Goal: Transaction & Acquisition: Purchase product/service

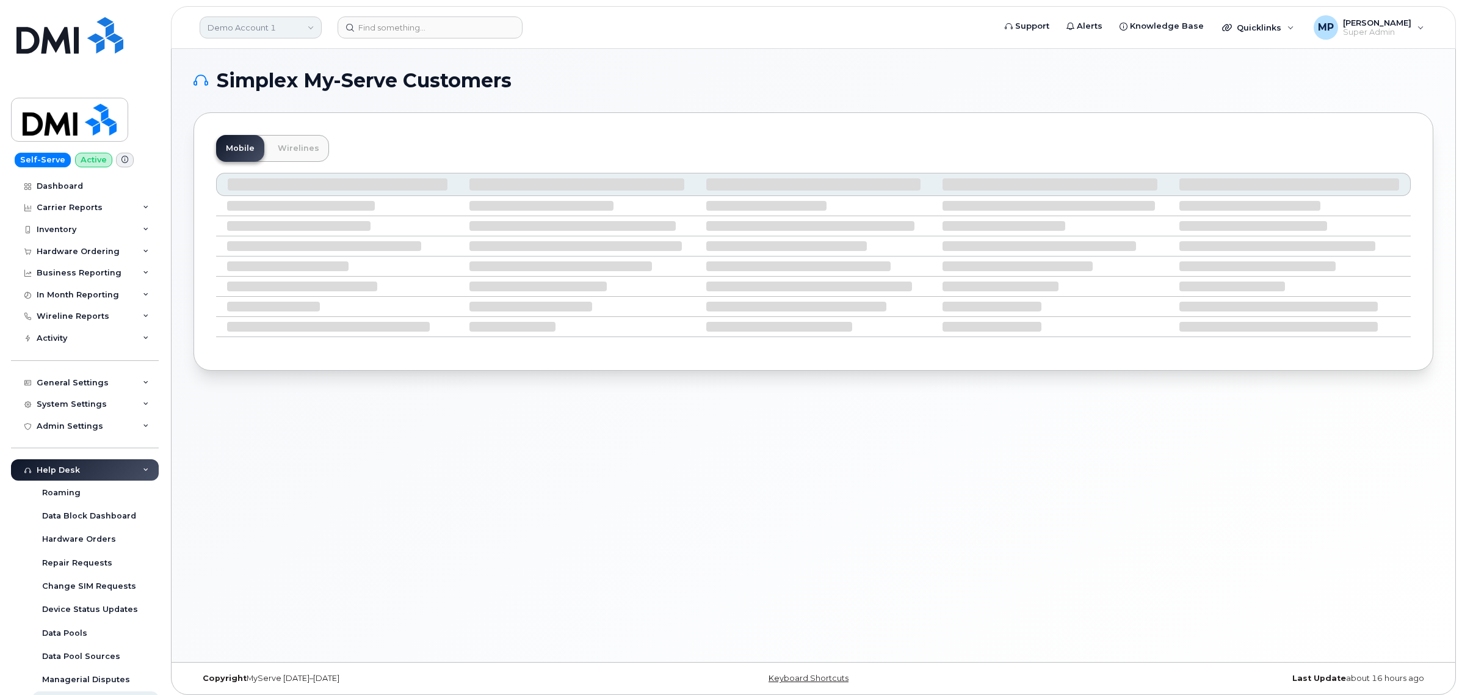
click at [253, 28] on link "Demo Account 1" at bounding box center [261, 27] width 122 height 22
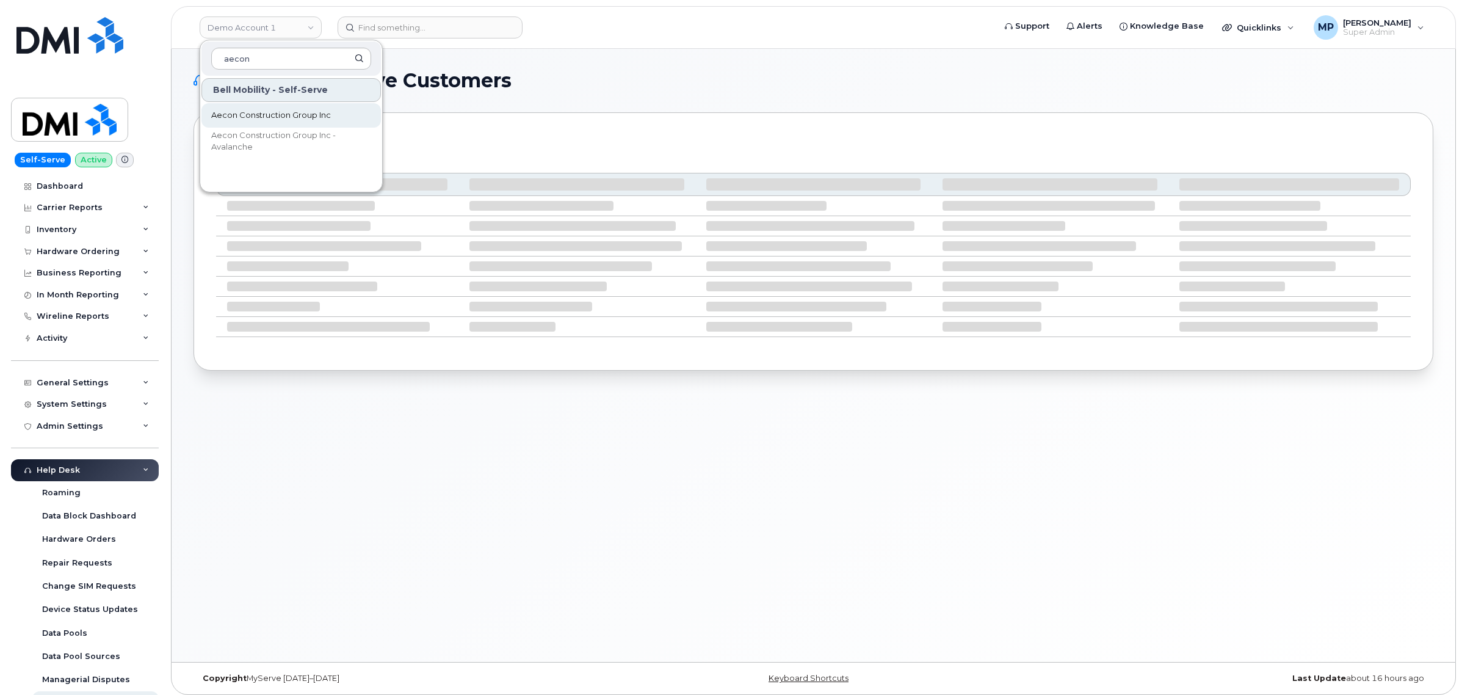
type input "aecon"
click at [309, 116] on span "Aecon Construction Group Inc" at bounding box center [271, 115] width 120 height 12
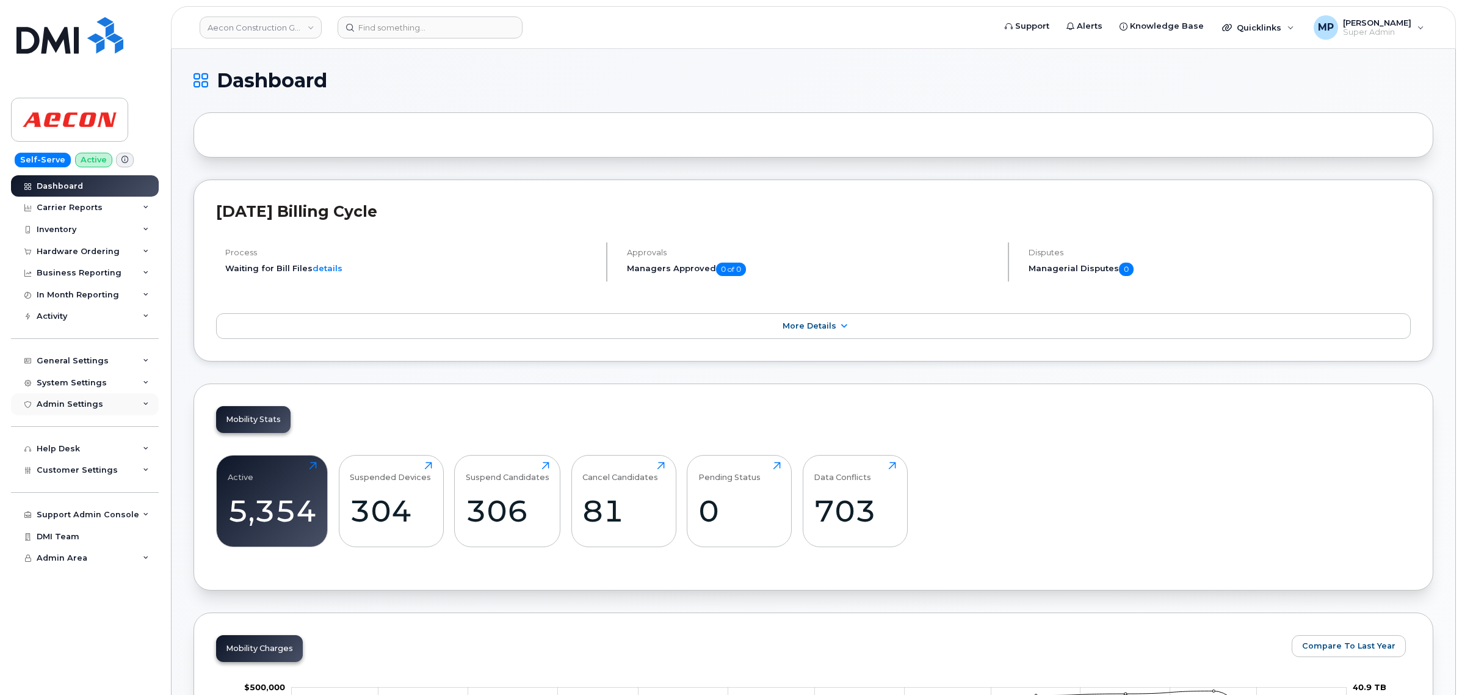
click at [68, 403] on div "Admin Settings" at bounding box center [70, 404] width 67 height 10
click at [54, 250] on div "Hardware Ordering" at bounding box center [78, 252] width 83 height 10
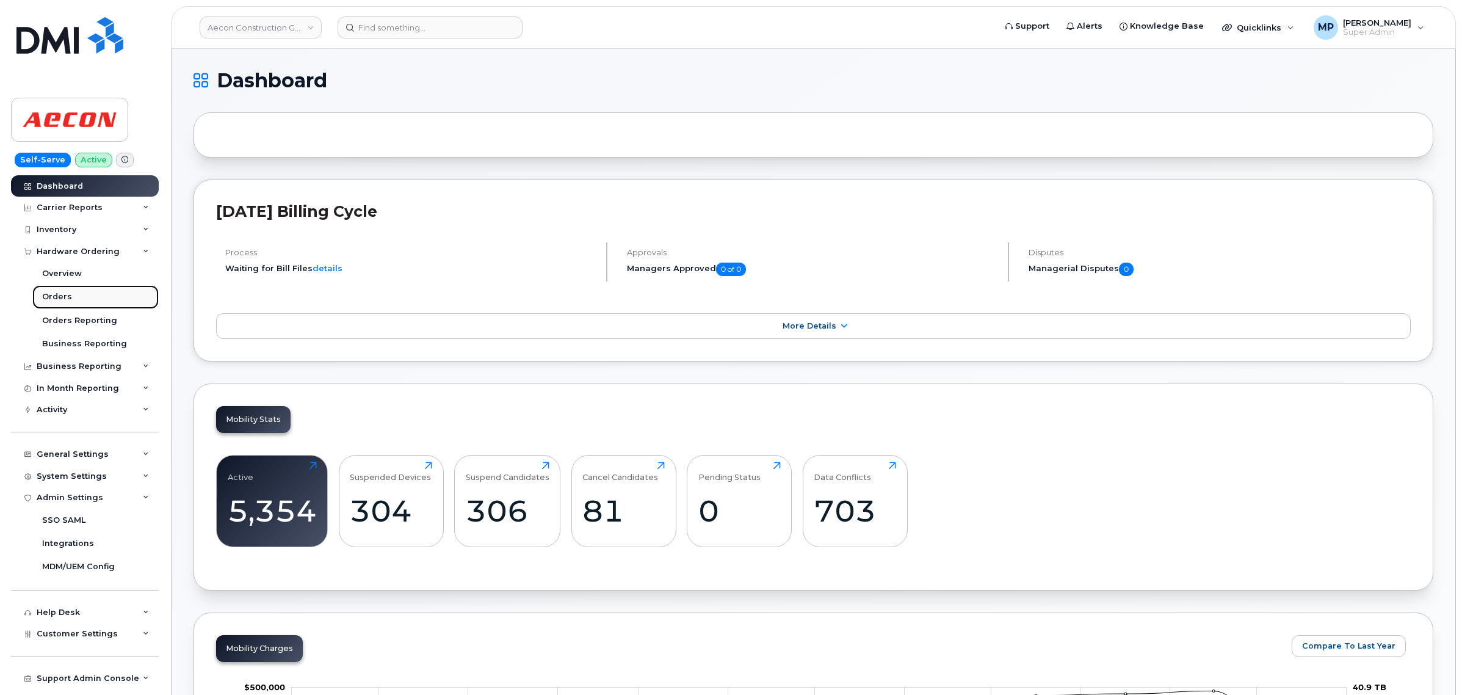
click at [56, 296] on div "Orders" at bounding box center [57, 296] width 30 height 11
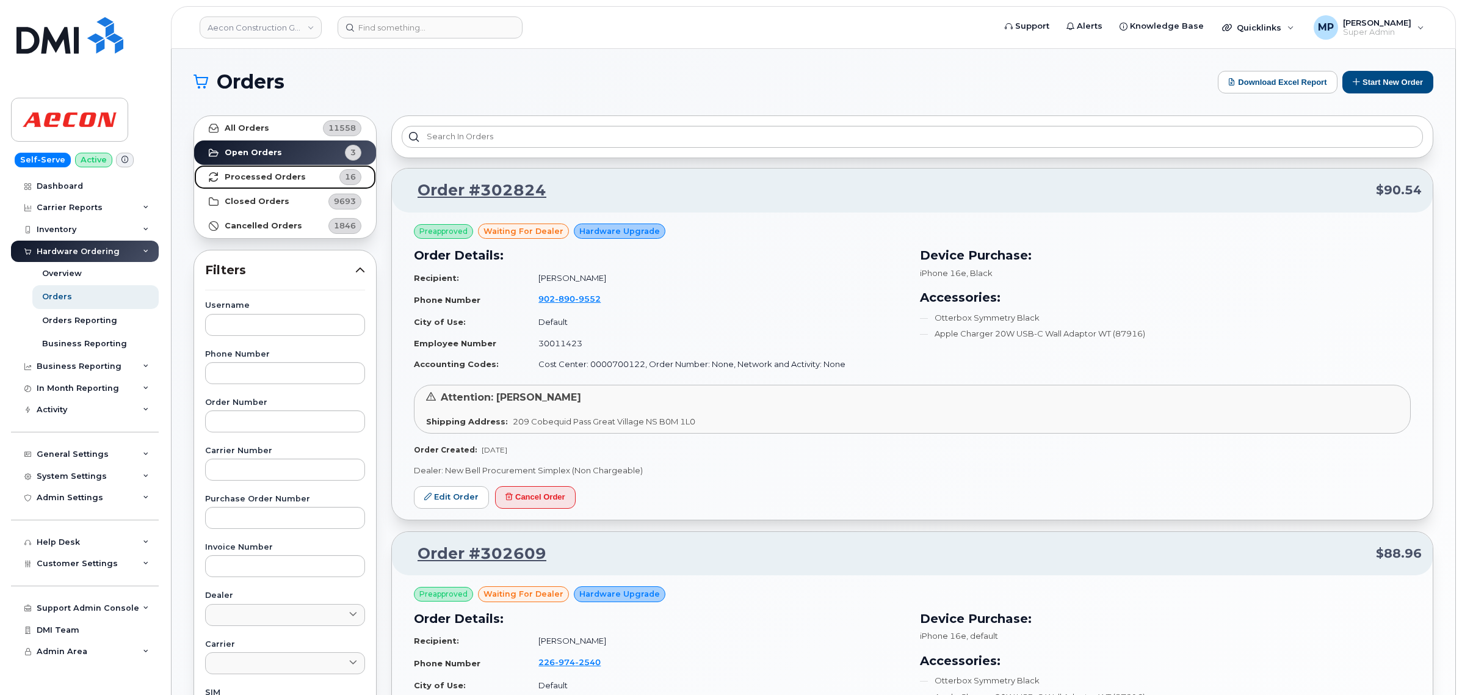
click at [260, 174] on strong "Processed Orders" at bounding box center [265, 177] width 81 height 10
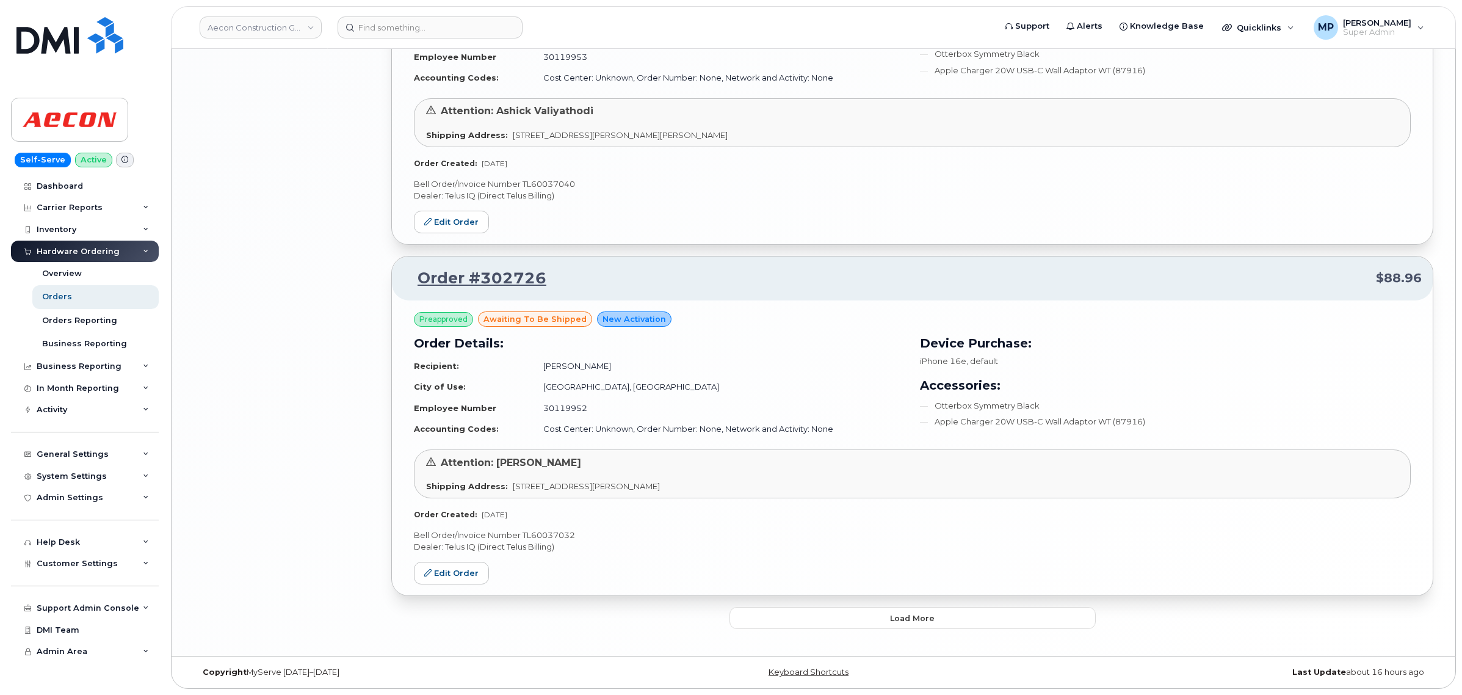
scroll to position [2400, 0]
click at [852, 615] on button "Load more" at bounding box center [912, 618] width 366 height 22
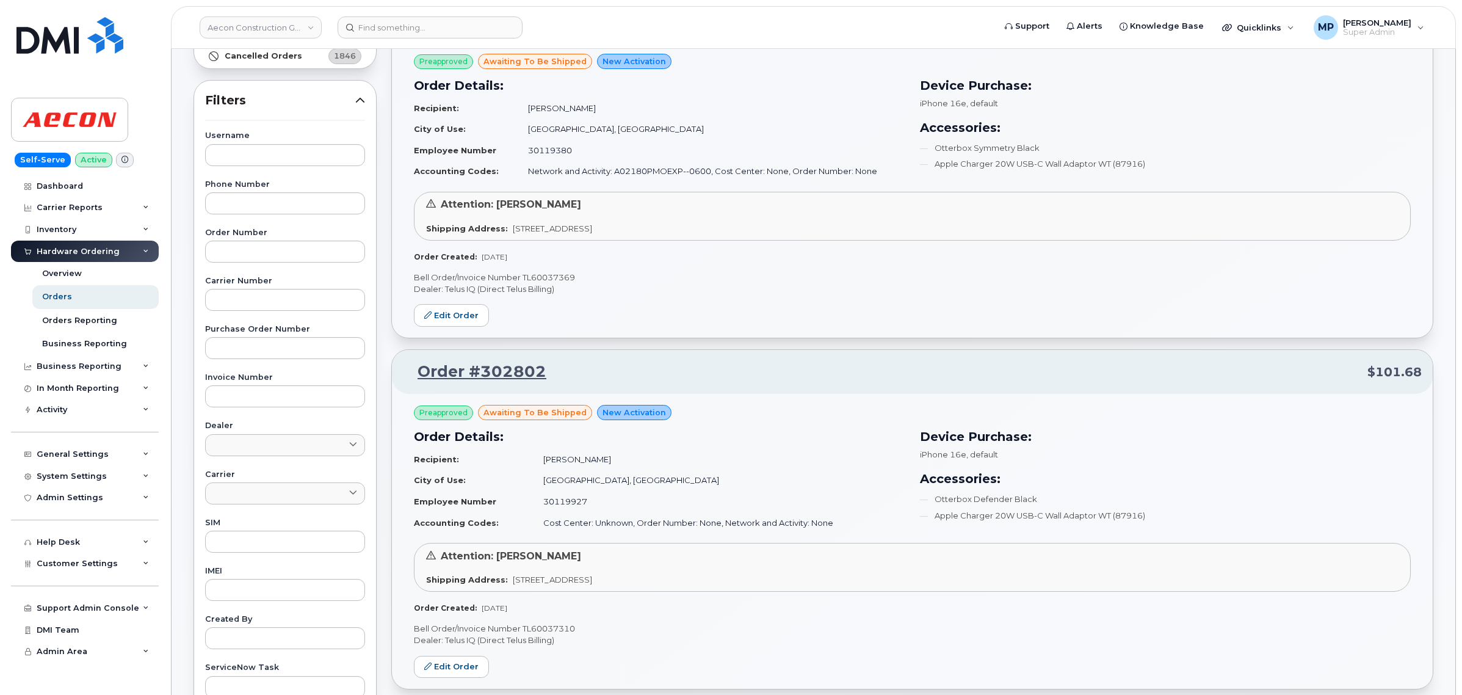
scroll to position [0, 0]
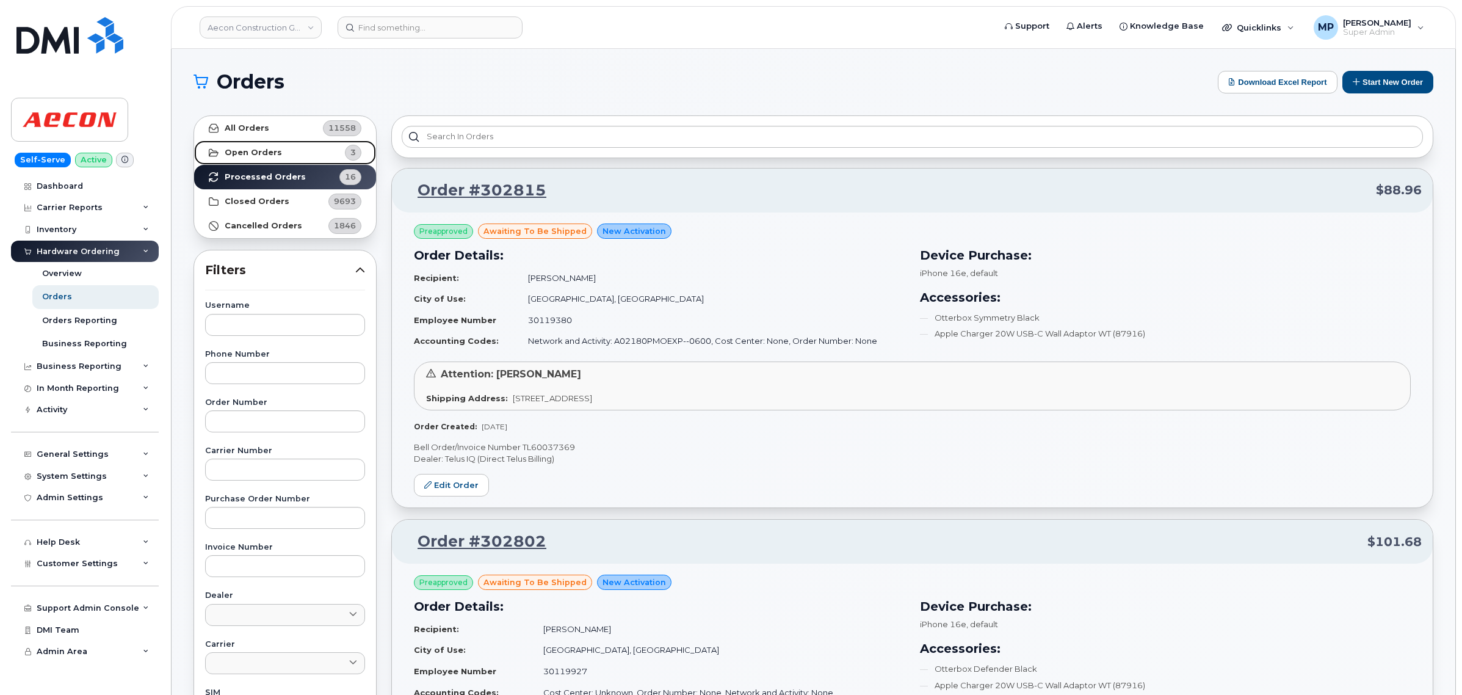
click at [236, 148] on strong "Open Orders" at bounding box center [253, 153] width 57 height 10
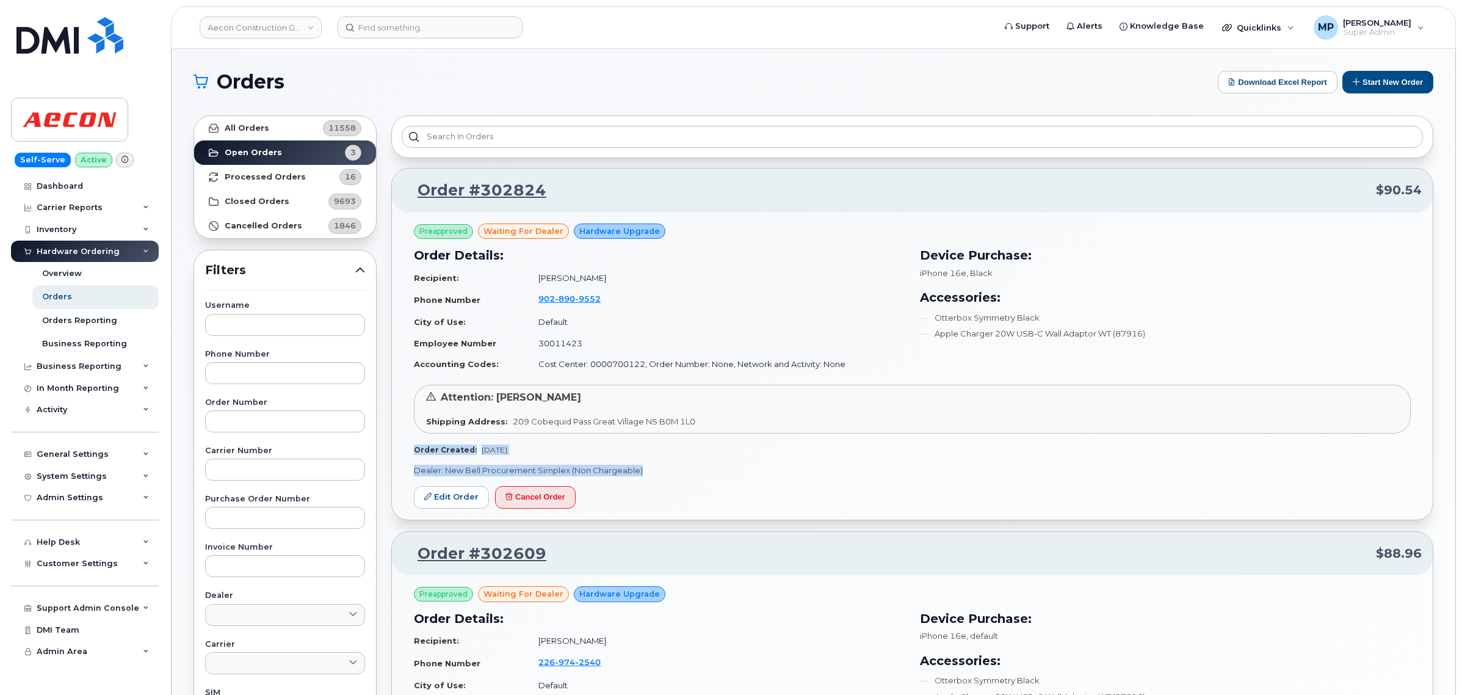
drag, startPoint x: 642, startPoint y: 471, endPoint x: 394, endPoint y: 446, distance: 248.5
click at [394, 446] on div "Preapproved waiting for dealer Hardware Upgrade Order Details: Recipient: Chery…" at bounding box center [912, 365] width 1041 height 307
click at [731, 468] on p "Dealer: New Bell Procurement Simplex (Non Chargeable)" at bounding box center [912, 471] width 997 height 12
click at [635, 474] on p "Dealer: New Bell Procurement Simplex (Non Chargeable)" at bounding box center [912, 471] width 997 height 12
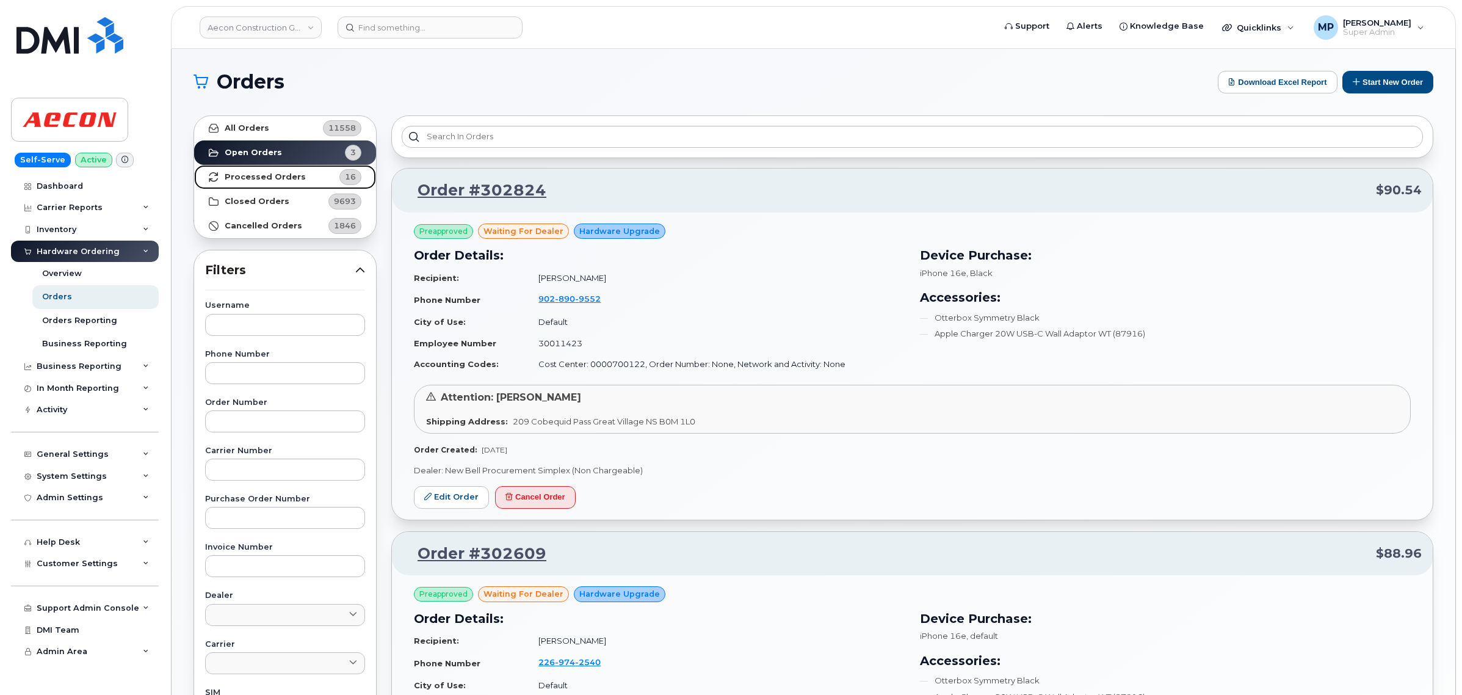
click at [266, 178] on strong "Processed Orders" at bounding box center [265, 177] width 81 height 10
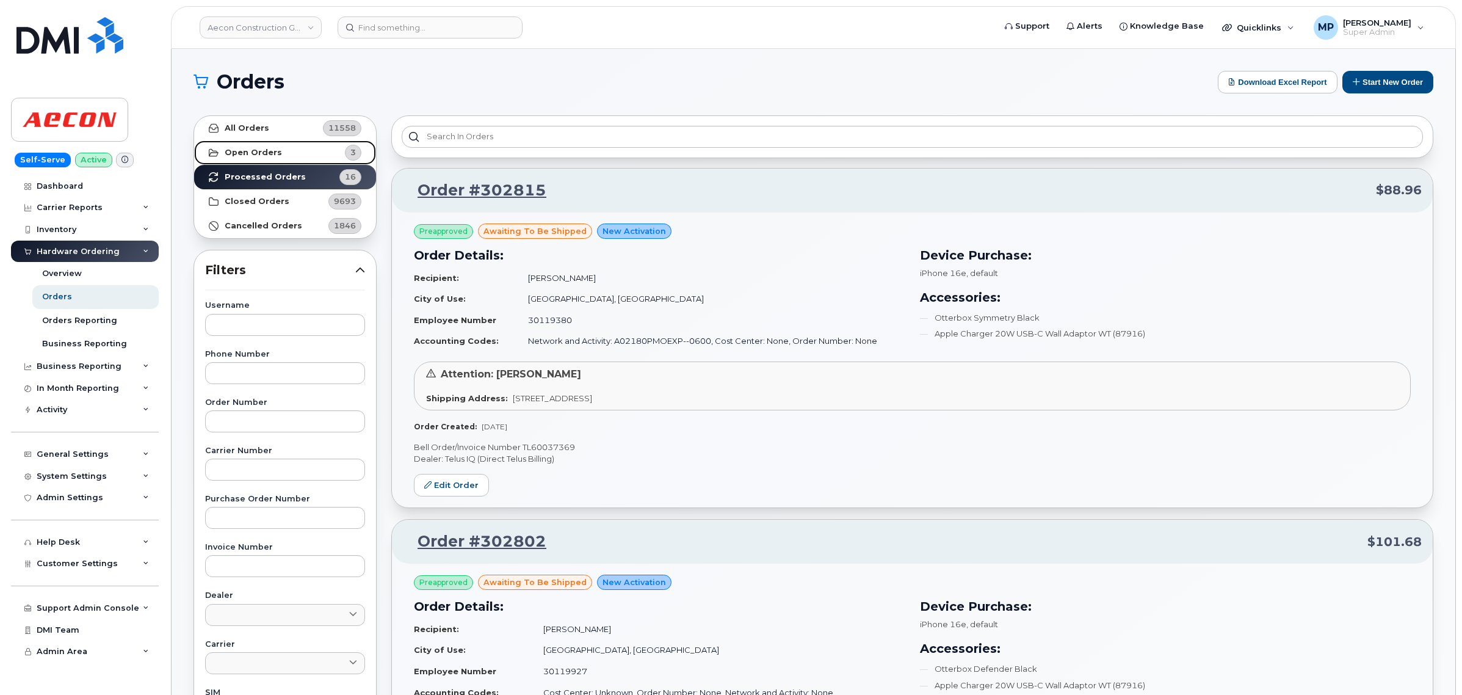
click at [244, 150] on strong "Open Orders" at bounding box center [253, 153] width 57 height 10
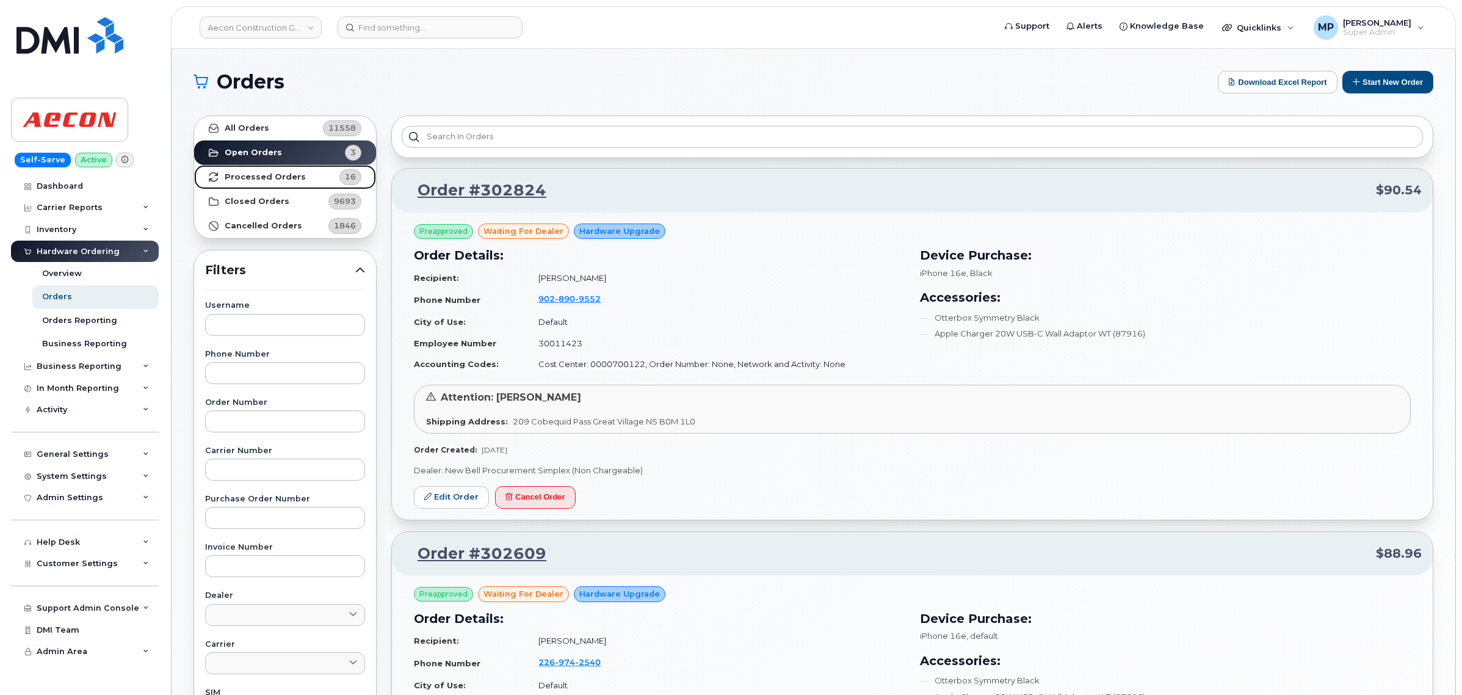
click at [285, 172] on strong "Processed Orders" at bounding box center [265, 177] width 81 height 10
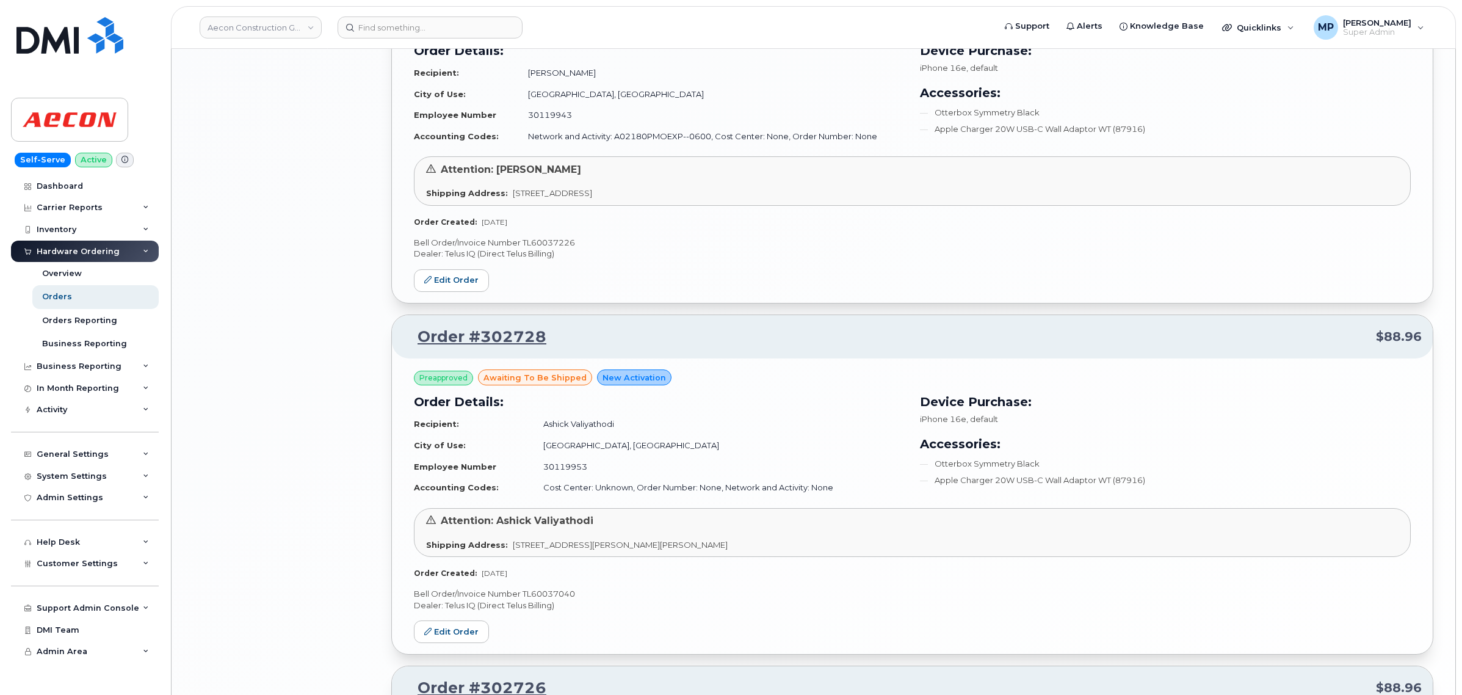
scroll to position [2289, 0]
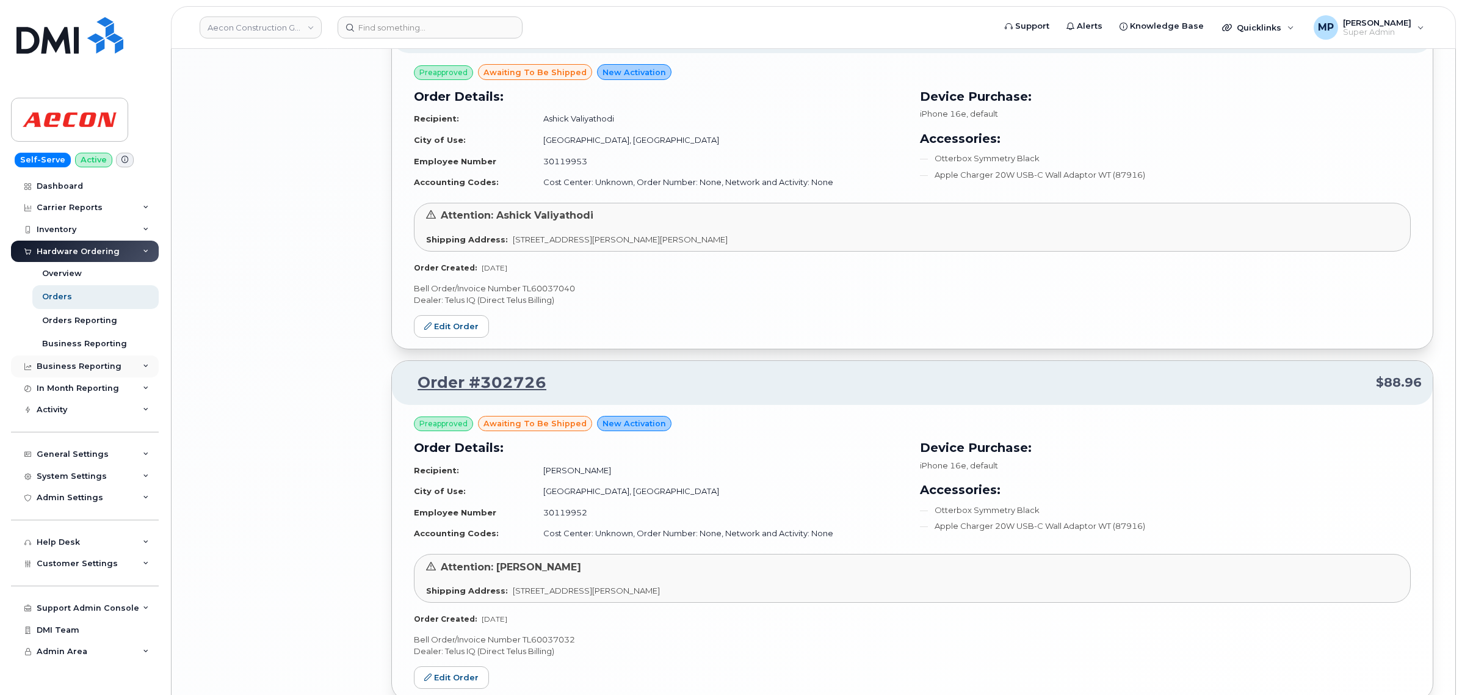
click at [65, 366] on div "Business Reporting" at bounding box center [79, 366] width 85 height 10
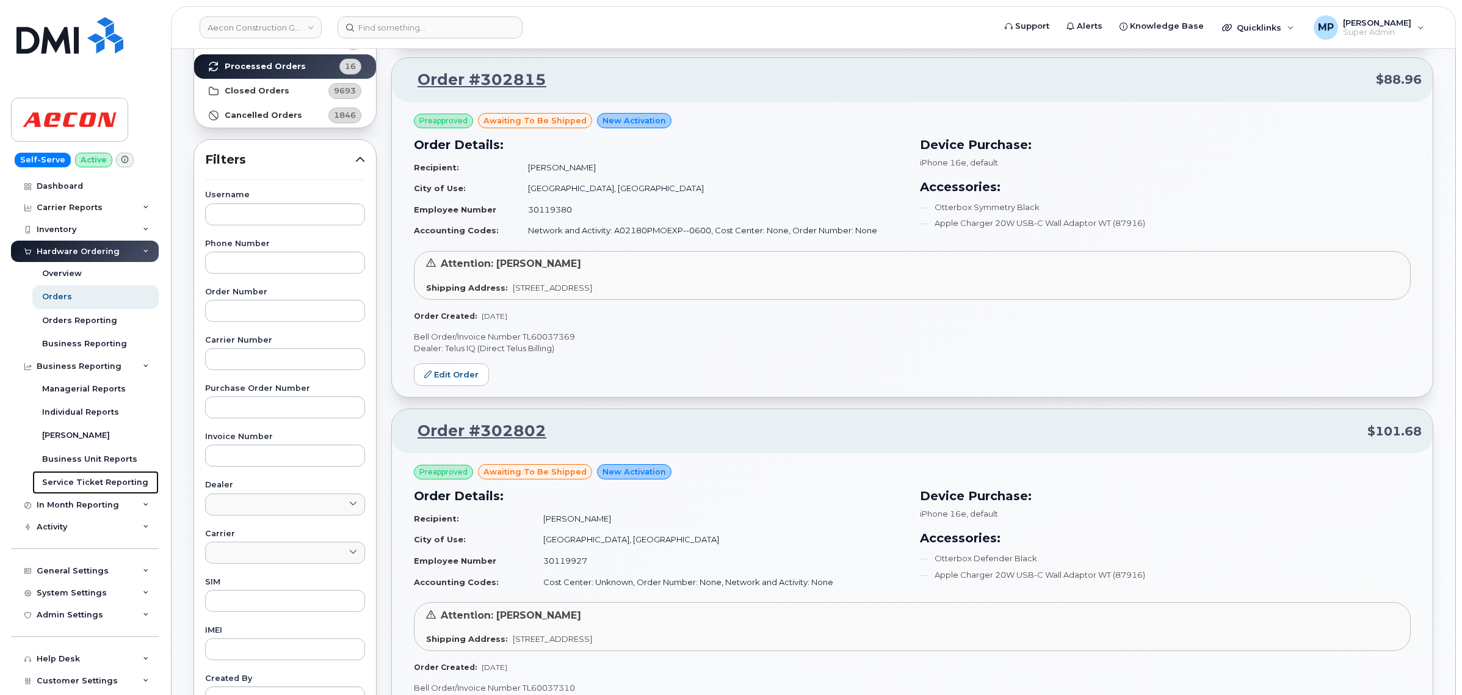
scroll to position [0, 0]
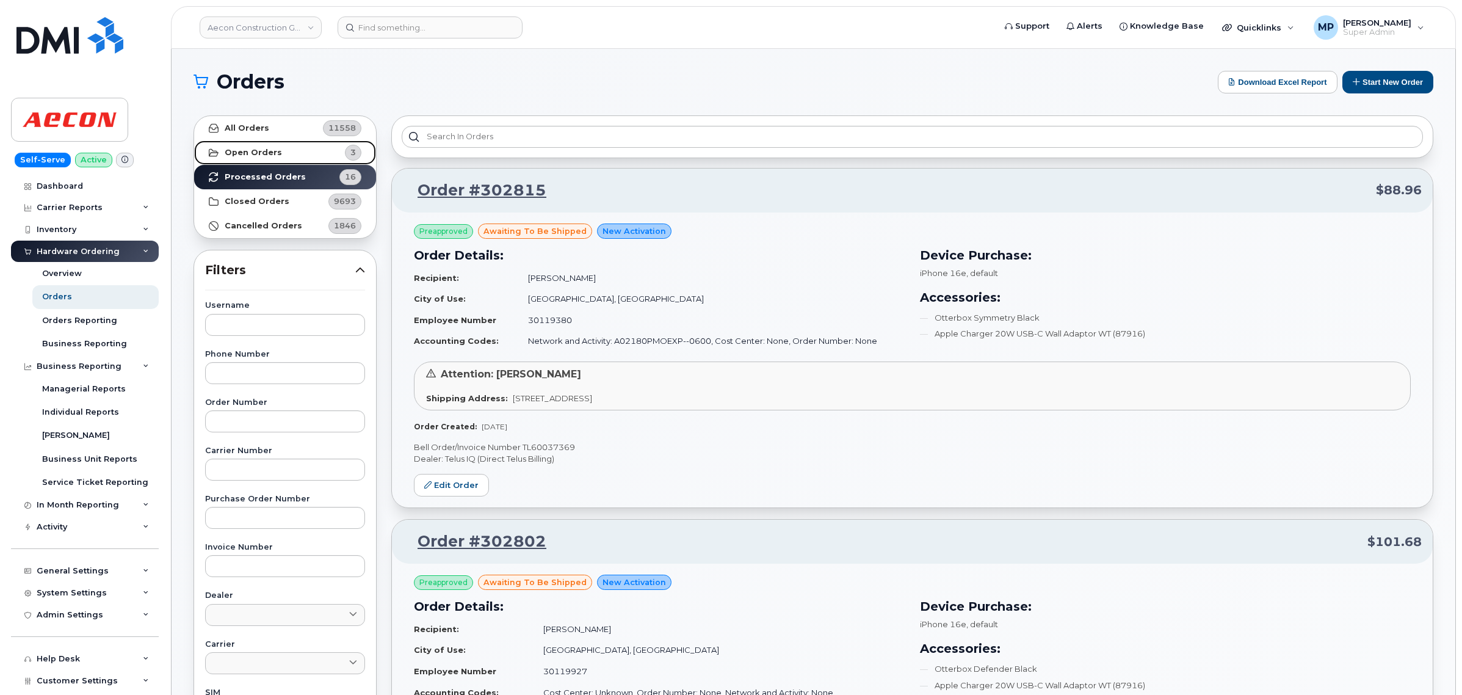
click at [262, 150] on strong "Open Orders" at bounding box center [253, 153] width 57 height 10
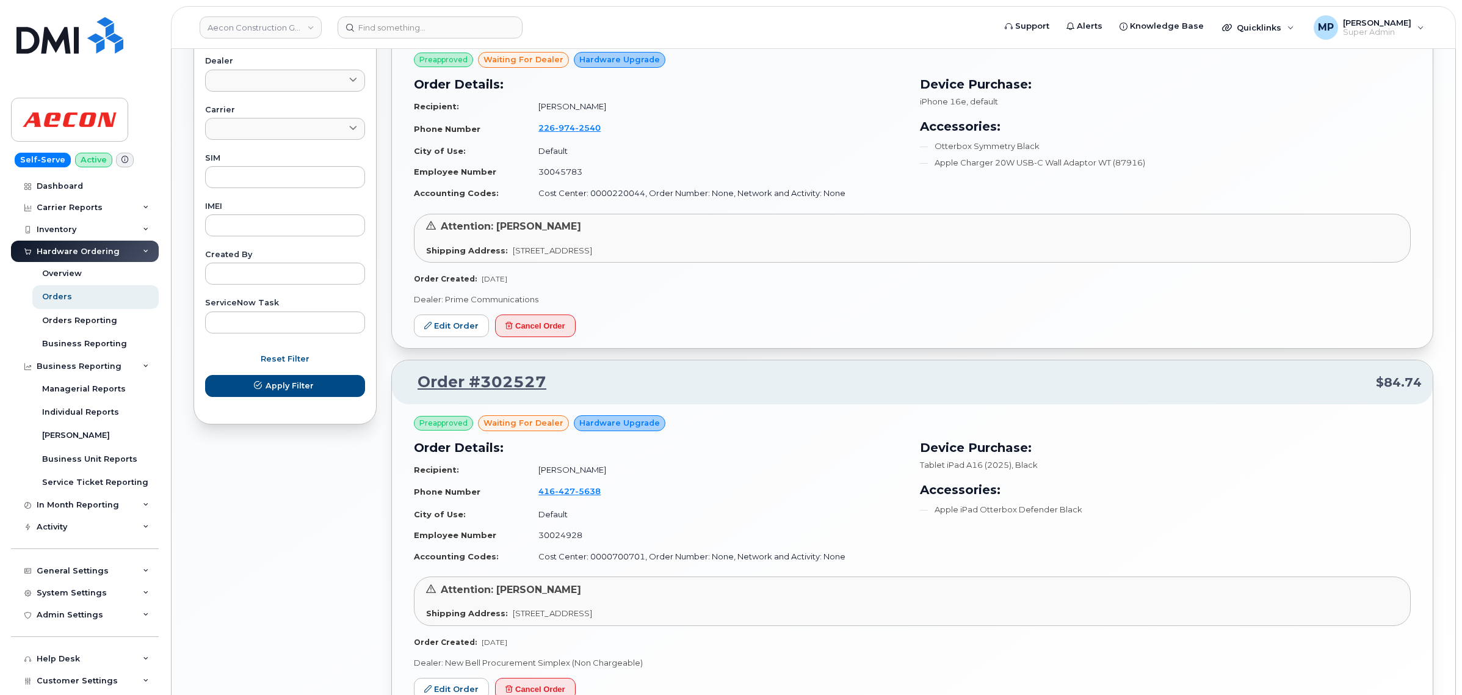
scroll to position [623, 0]
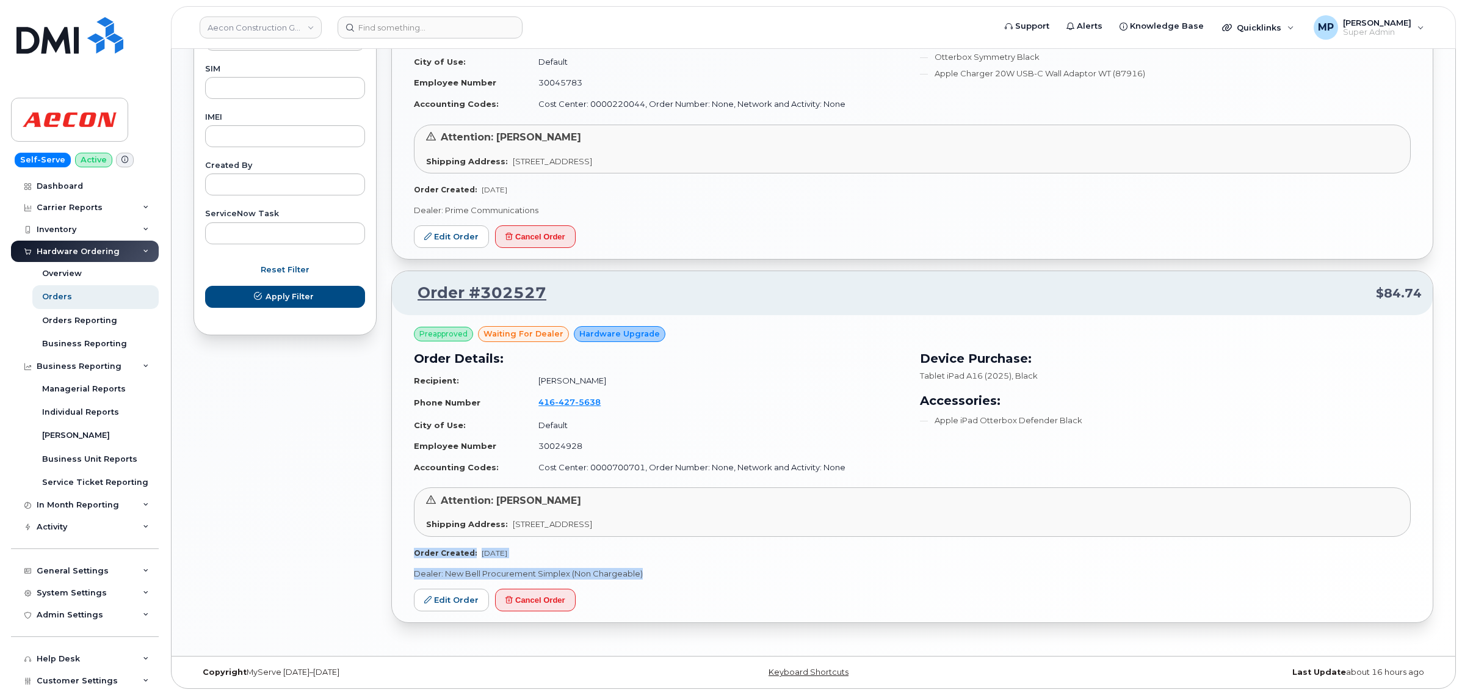
drag, startPoint x: 642, startPoint y: 574, endPoint x: 386, endPoint y: 552, distance: 257.3
click at [386, 552] on div "Order #302824 $90.54 Preapproved waiting for dealer Hardware Upgrade Order Deta…" at bounding box center [912, 63] width 1057 height 1156
click at [670, 570] on p "Dealer: New Bell Procurement Simplex (Non Chargeable)" at bounding box center [912, 574] width 997 height 12
drag, startPoint x: 252, startPoint y: 19, endPoint x: 256, endPoint y: 26, distance: 8.5
click at [252, 19] on link "Aecon Construction Group Inc" at bounding box center [261, 27] width 122 height 22
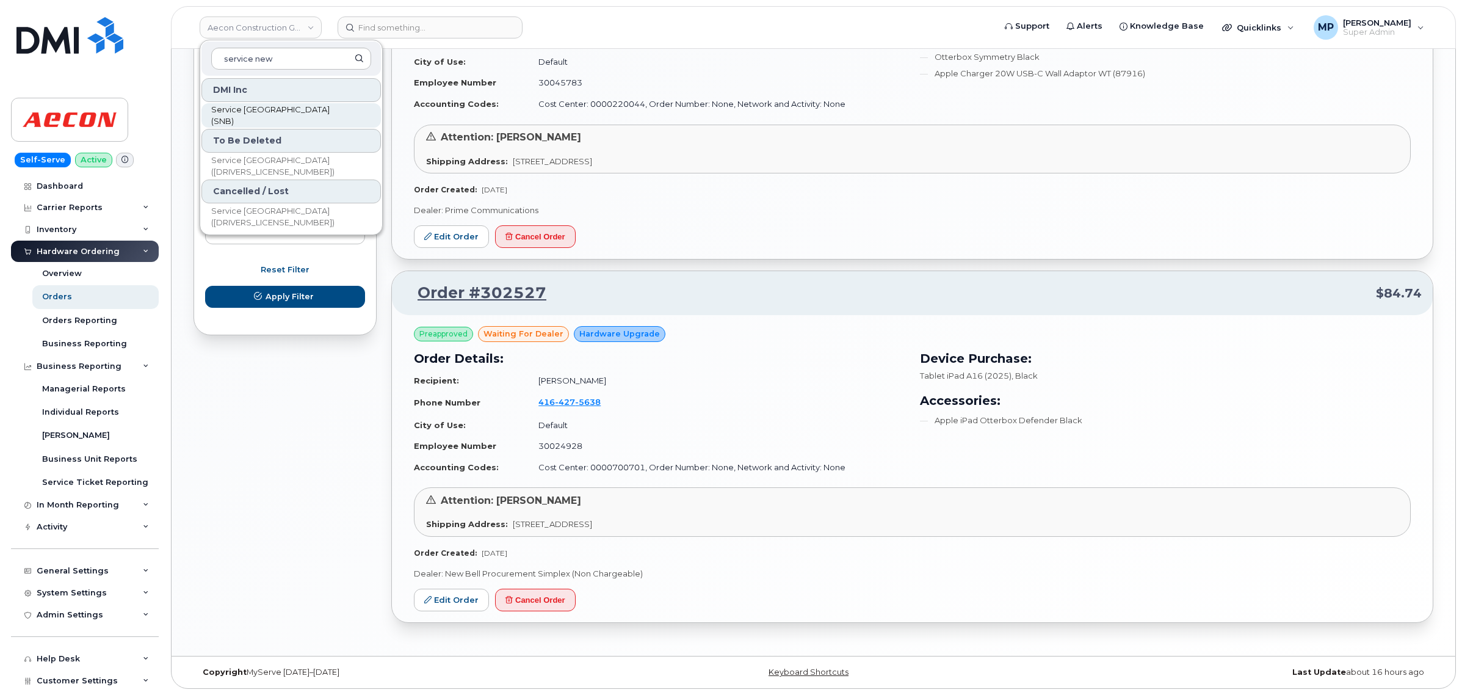
type input "service new"
click at [287, 117] on span "Service [GEOGRAPHIC_DATA] (SNB)" at bounding box center [281, 116] width 140 height 24
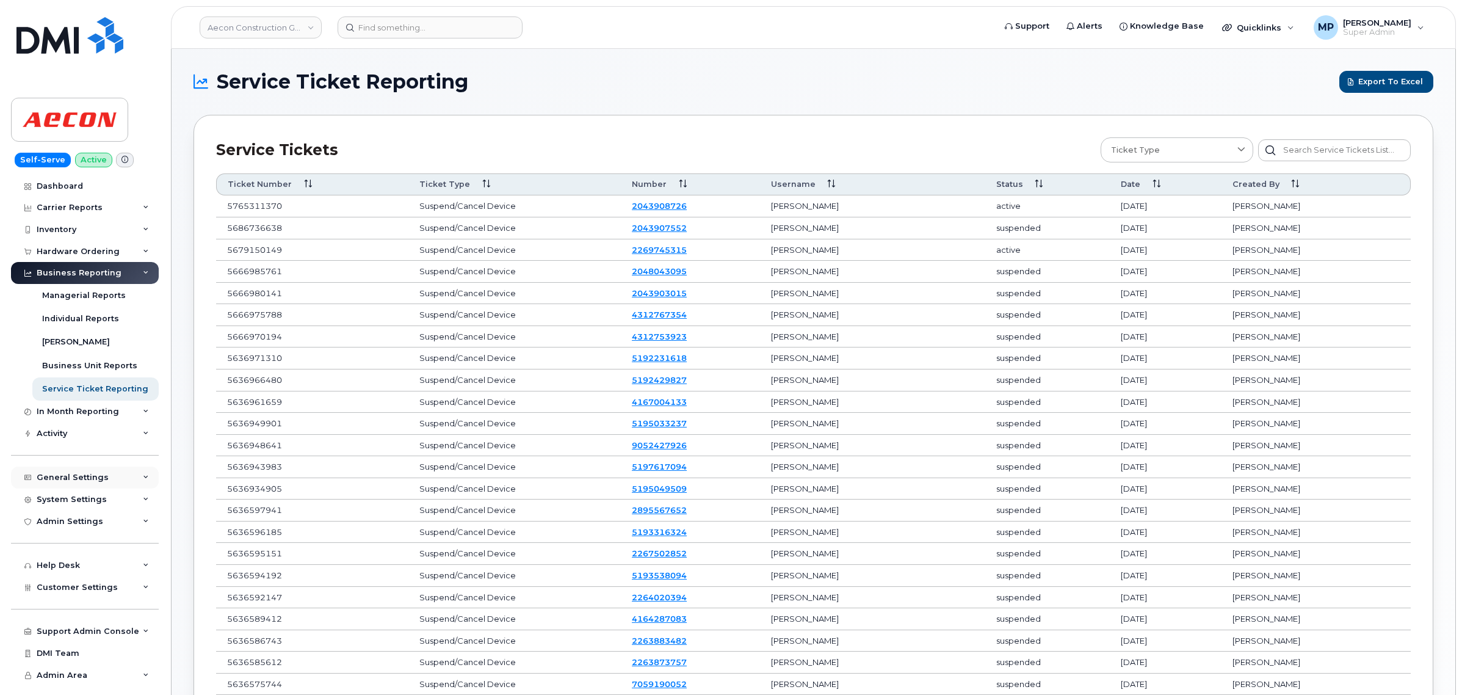
click at [78, 471] on div "General Settings" at bounding box center [85, 477] width 148 height 22
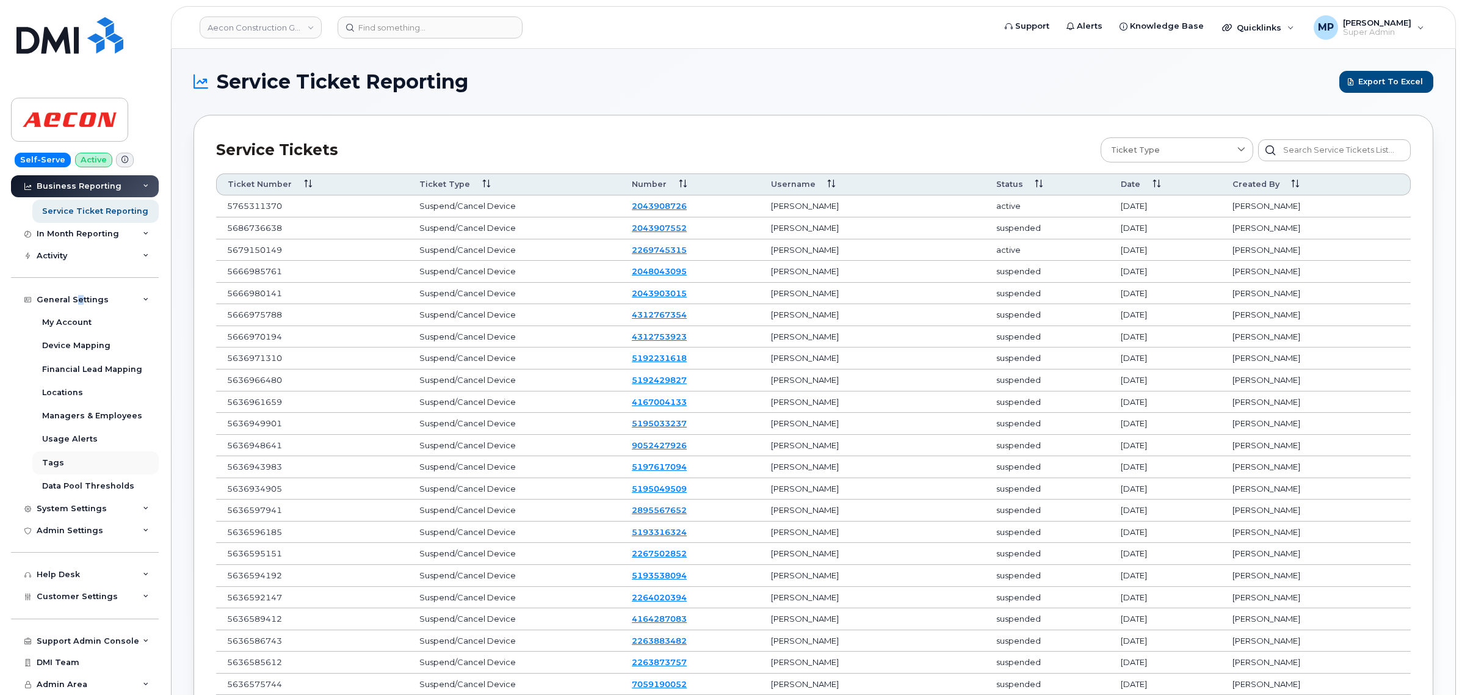
scroll to position [182, 0]
click at [81, 505] on div "System Settings" at bounding box center [72, 509] width 70 height 10
click at [78, 252] on div "Activity" at bounding box center [85, 252] width 148 height 22
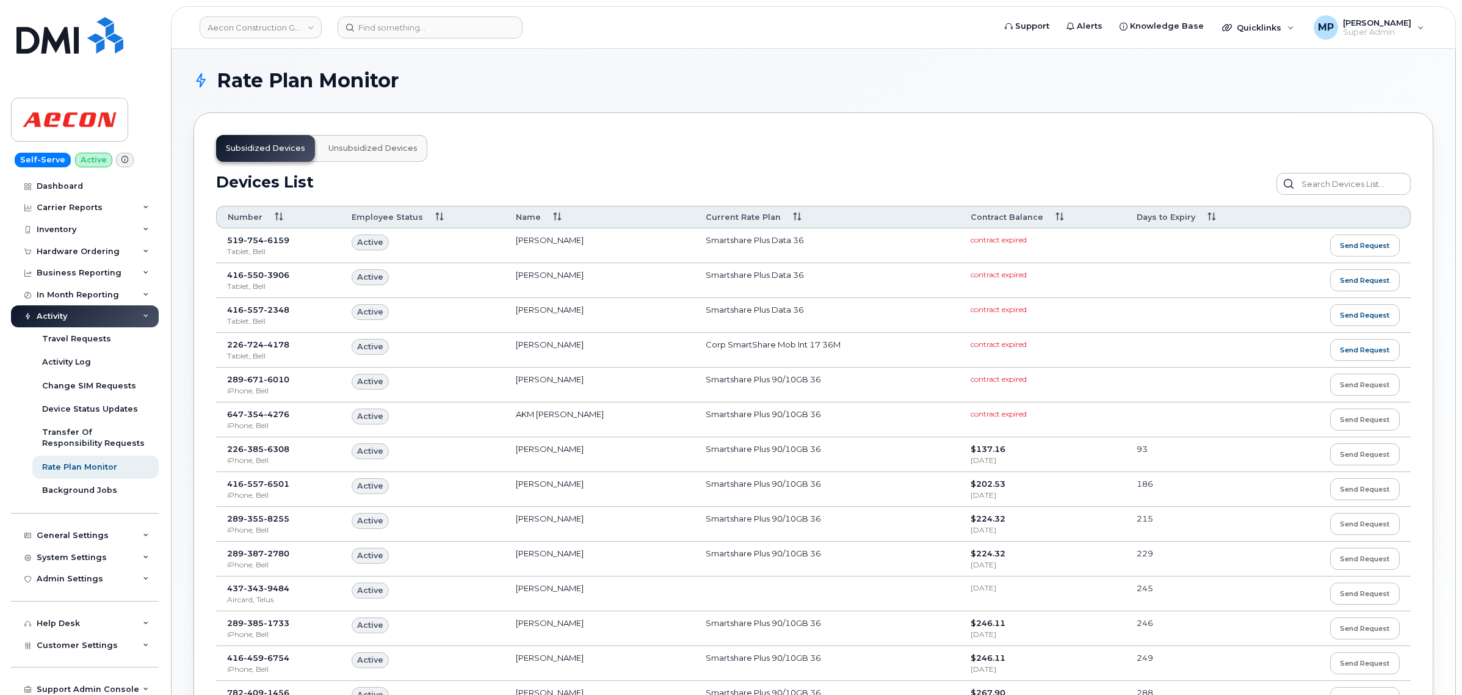
click at [350, 150] on span "Unsubsidized devices" at bounding box center [372, 148] width 89 height 10
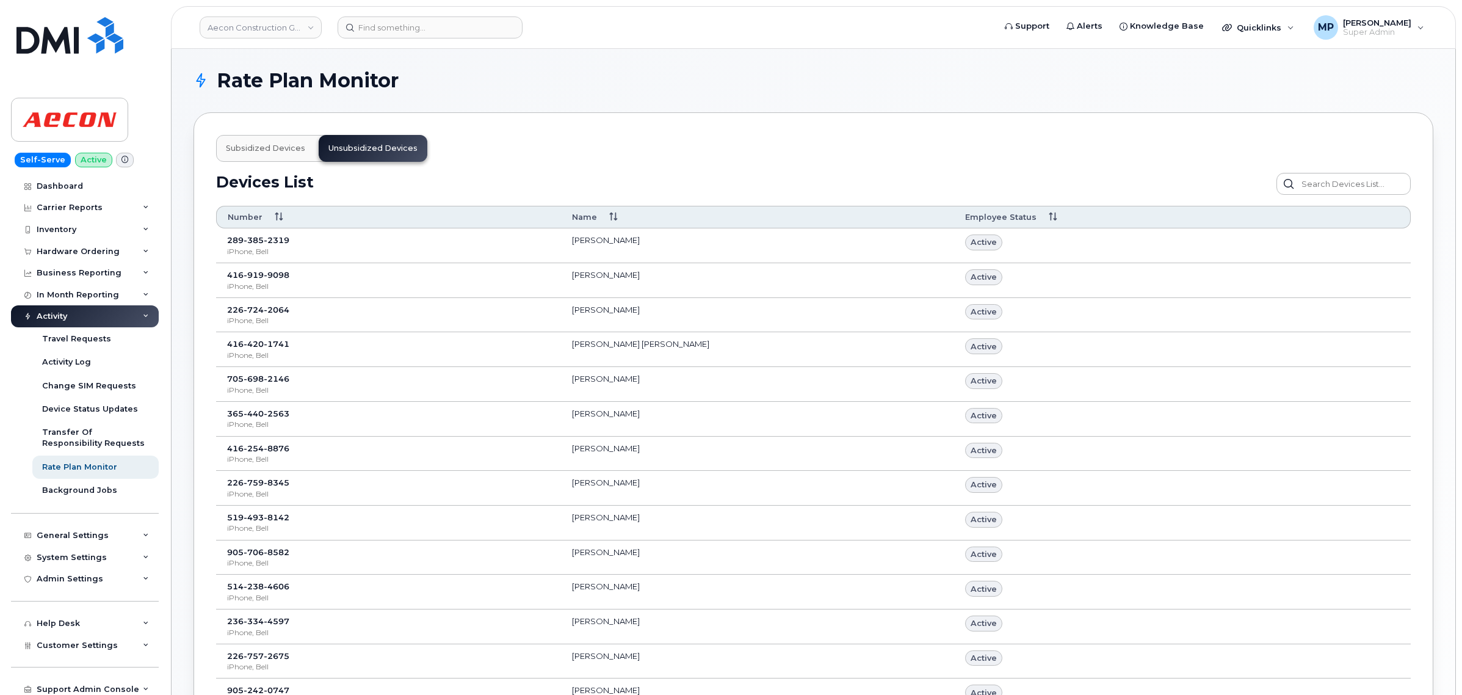
click at [1053, 218] on th "Employee Status" at bounding box center [1182, 217] width 457 height 23
click at [1050, 220] on th "Employee Status" at bounding box center [1182, 217] width 457 height 23
click at [241, 150] on span "Subsidized devices" at bounding box center [265, 148] width 79 height 10
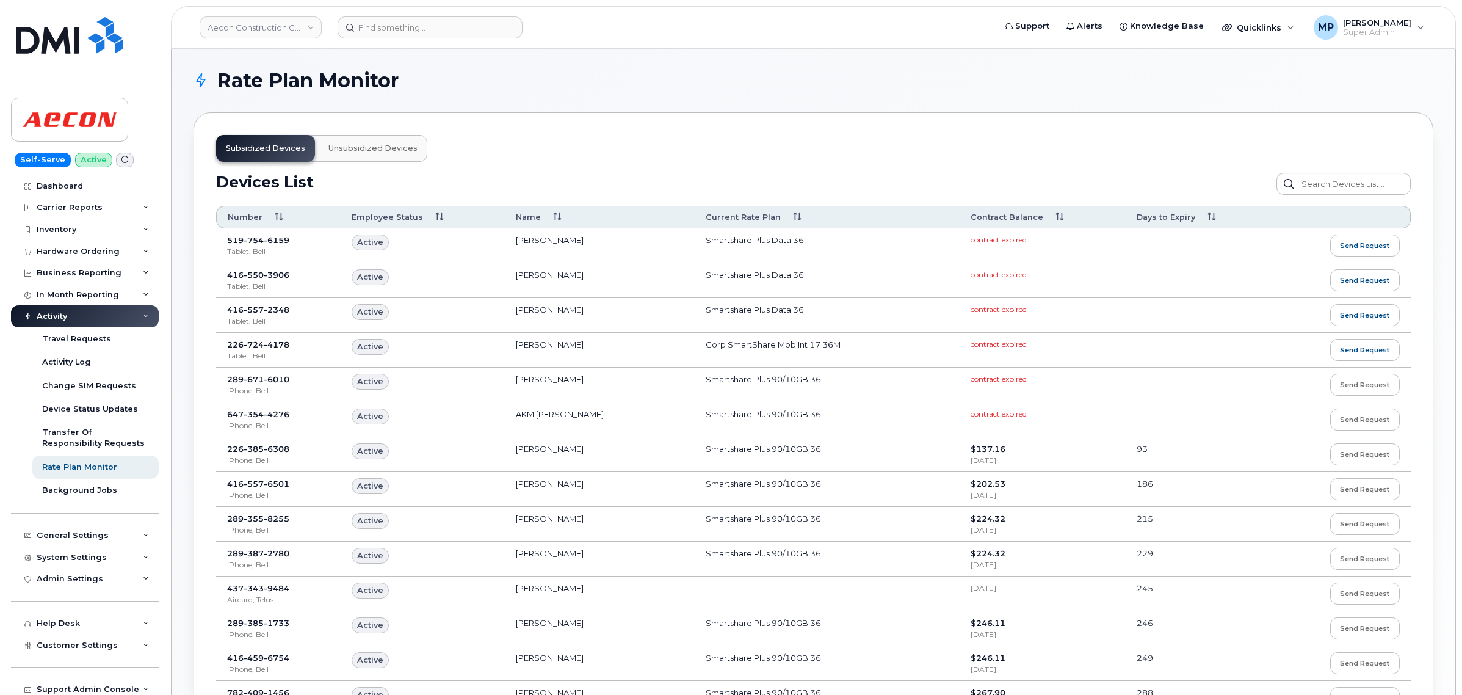
click at [61, 319] on div "Activity" at bounding box center [52, 316] width 31 height 10
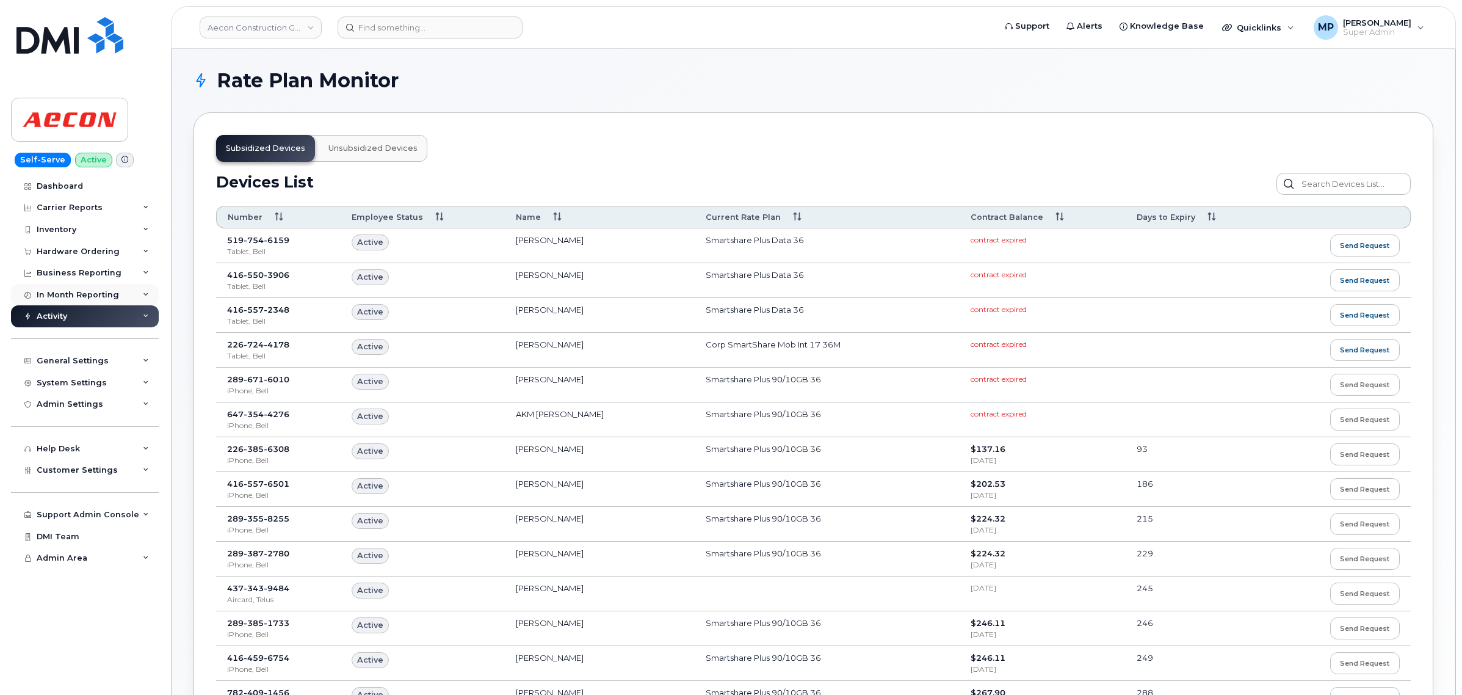
click at [67, 294] on div "In Month Reporting" at bounding box center [78, 295] width 82 height 10
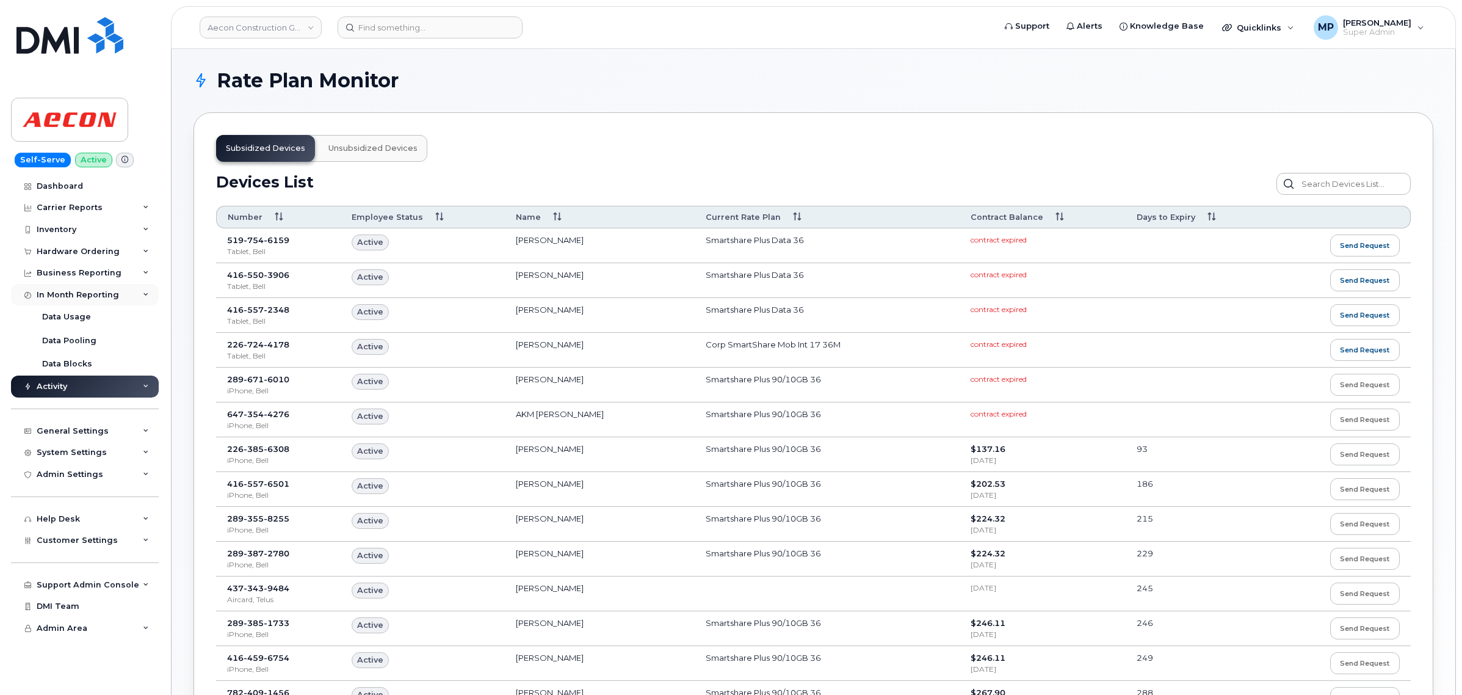
click at [80, 293] on div "In Month Reporting" at bounding box center [78, 295] width 82 height 10
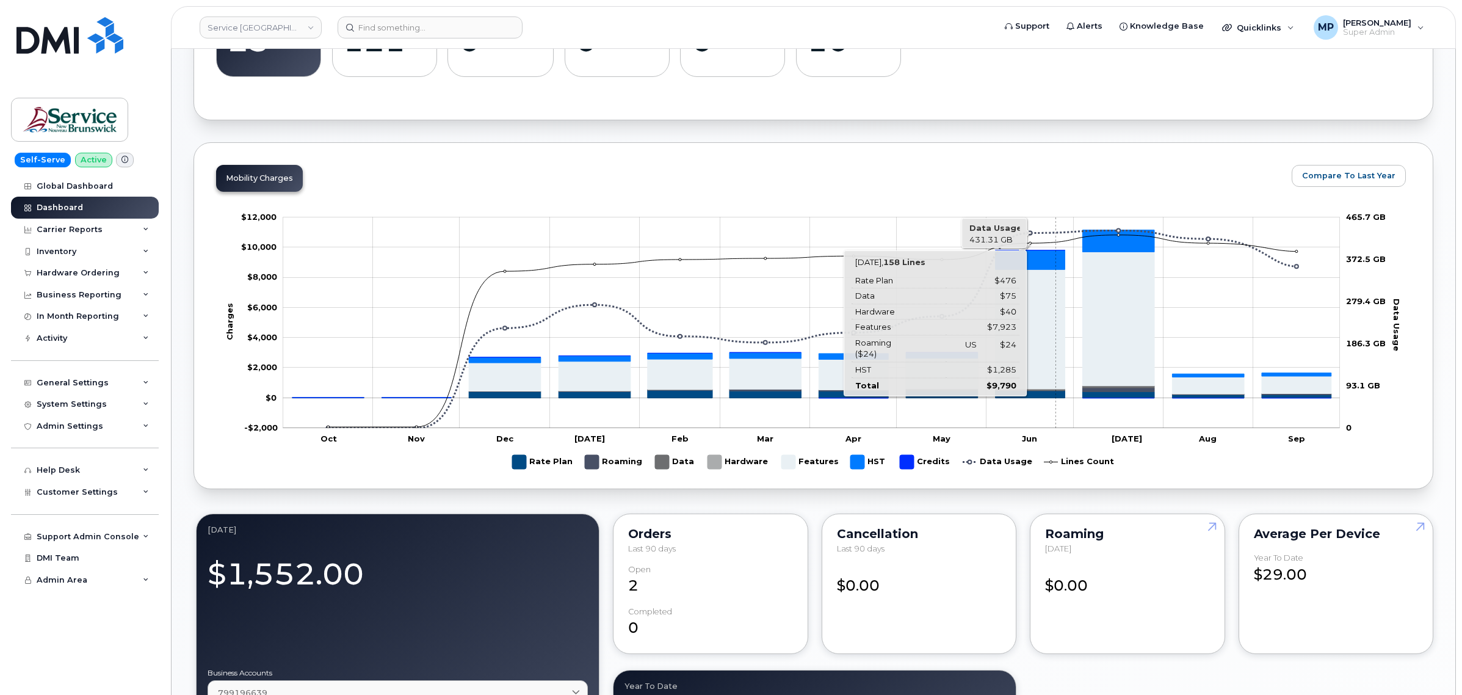
scroll to position [458, 0]
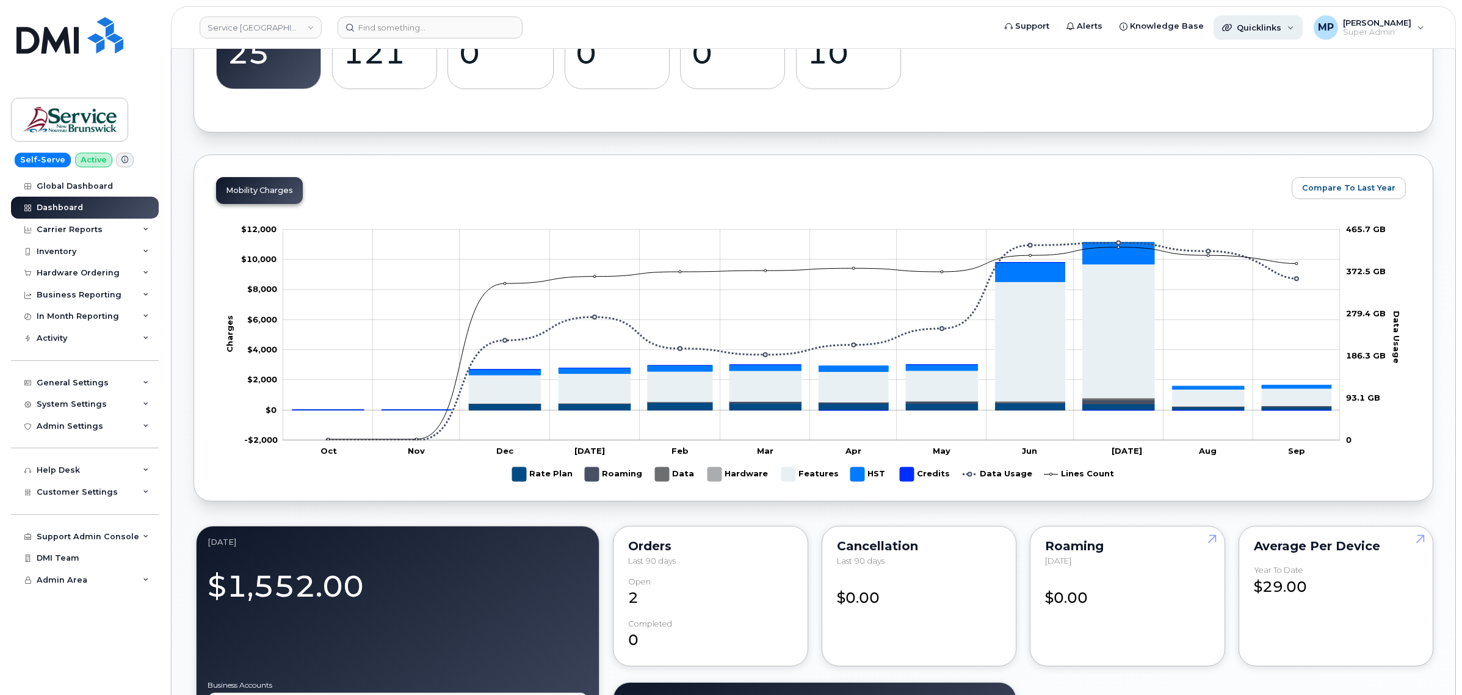
click at [1281, 24] on span "Quicklinks" at bounding box center [1259, 28] width 45 height 10
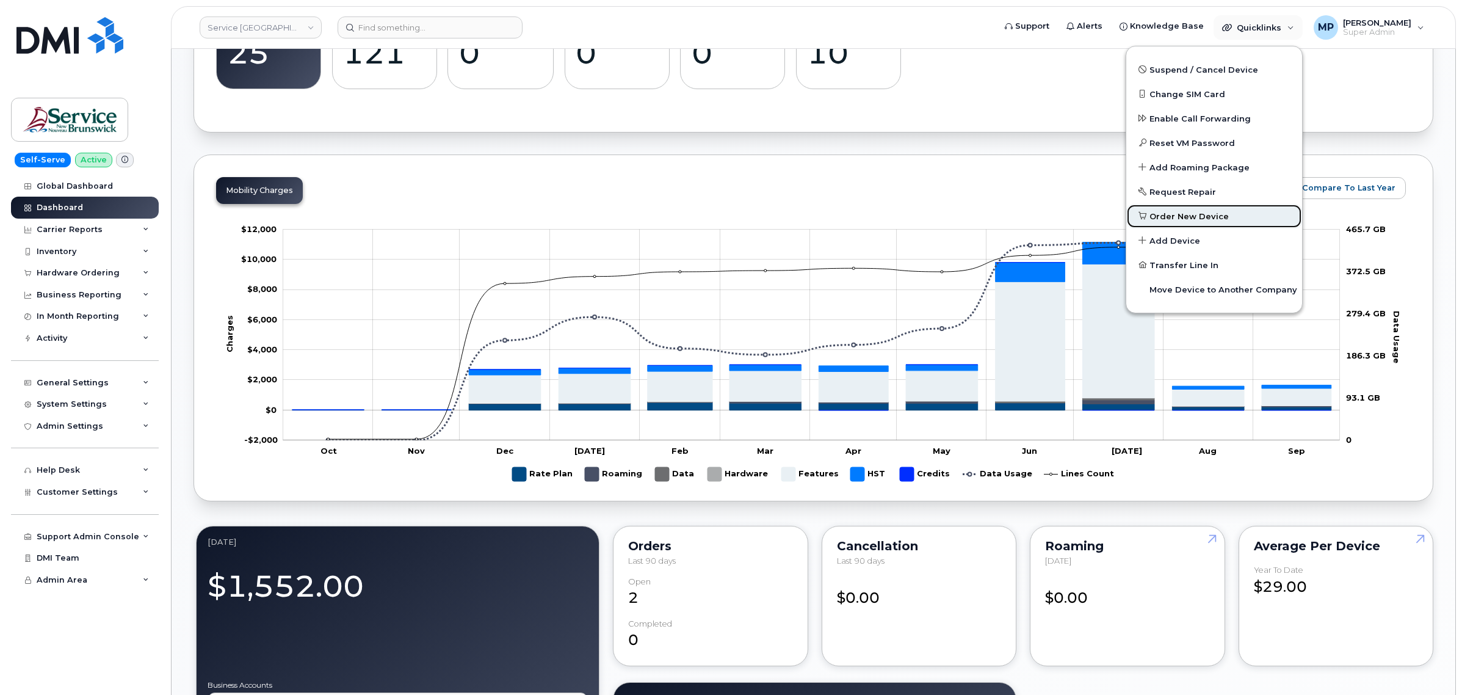
click at [1201, 211] on span "Order New Device" at bounding box center [1188, 217] width 79 height 12
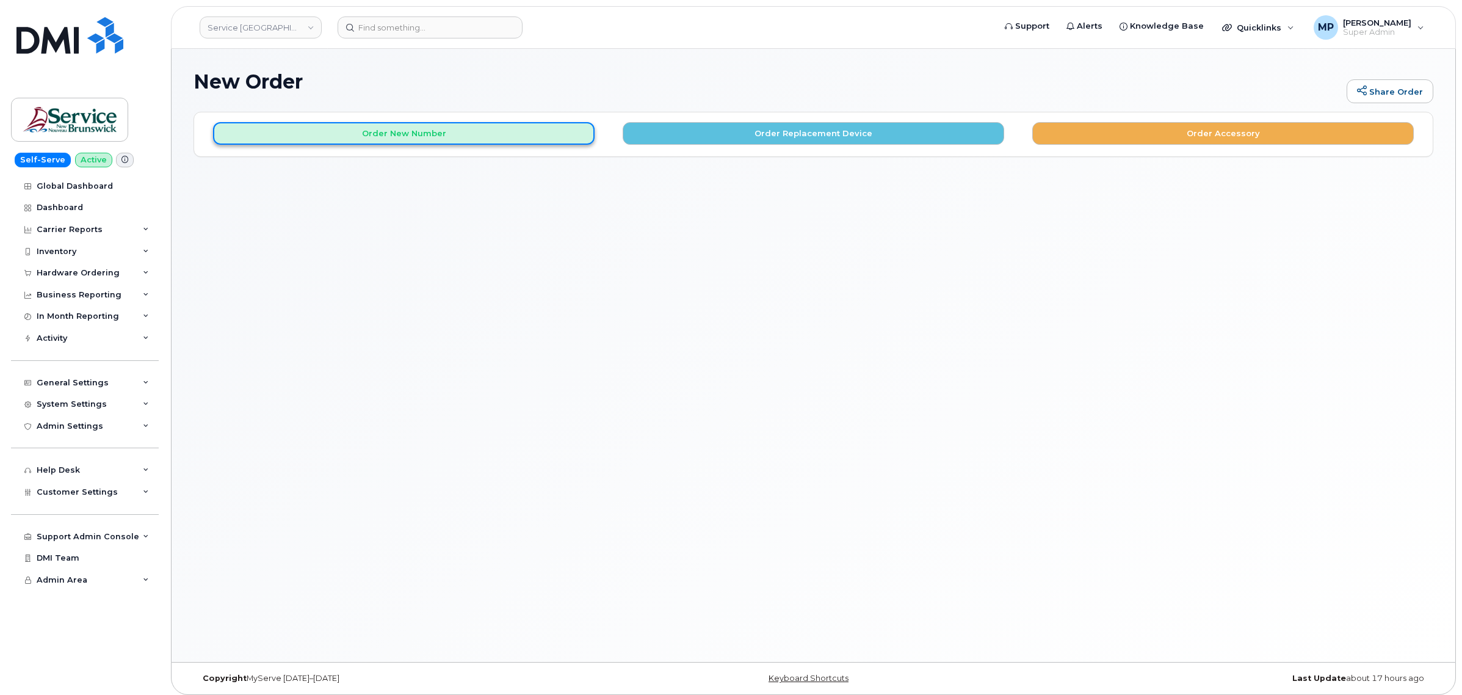
click at [431, 127] on button "Order New Number" at bounding box center [404, 133] width 382 height 23
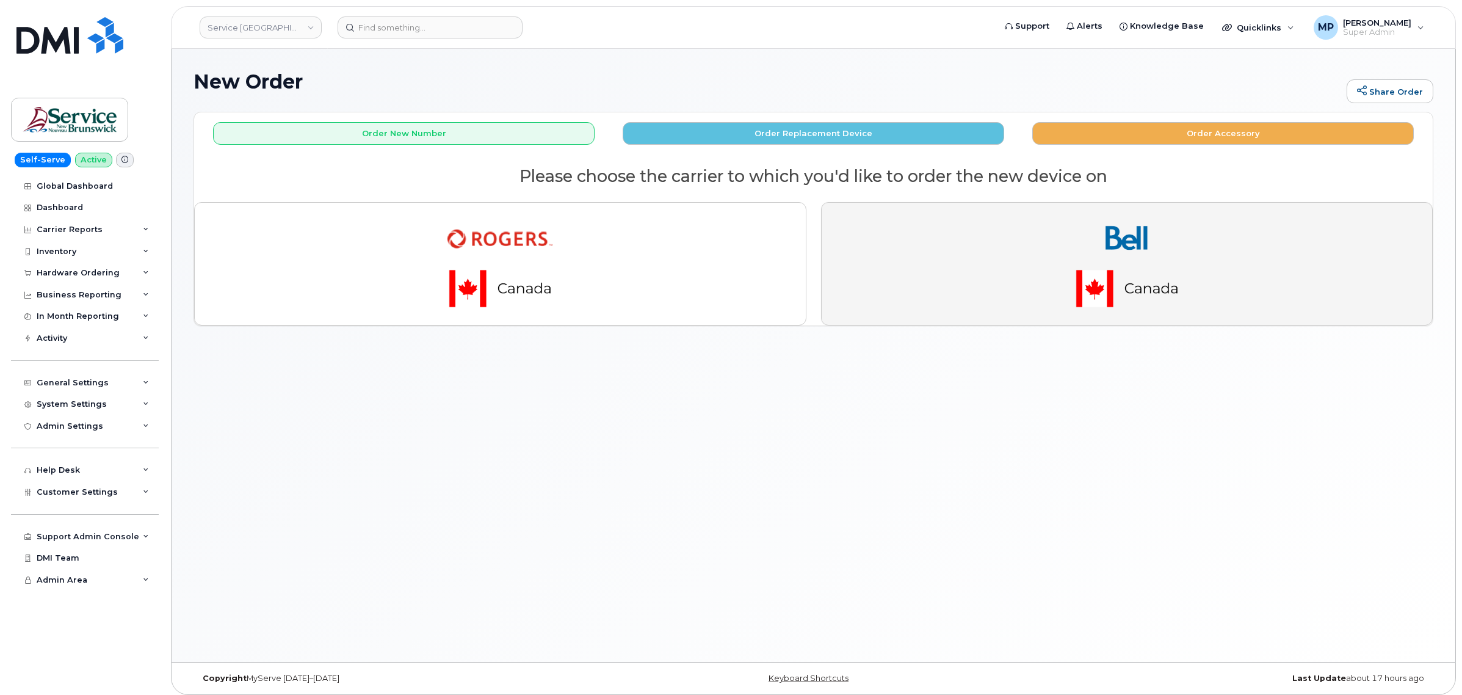
click at [1216, 239] on button "button" at bounding box center [1127, 263] width 612 height 123
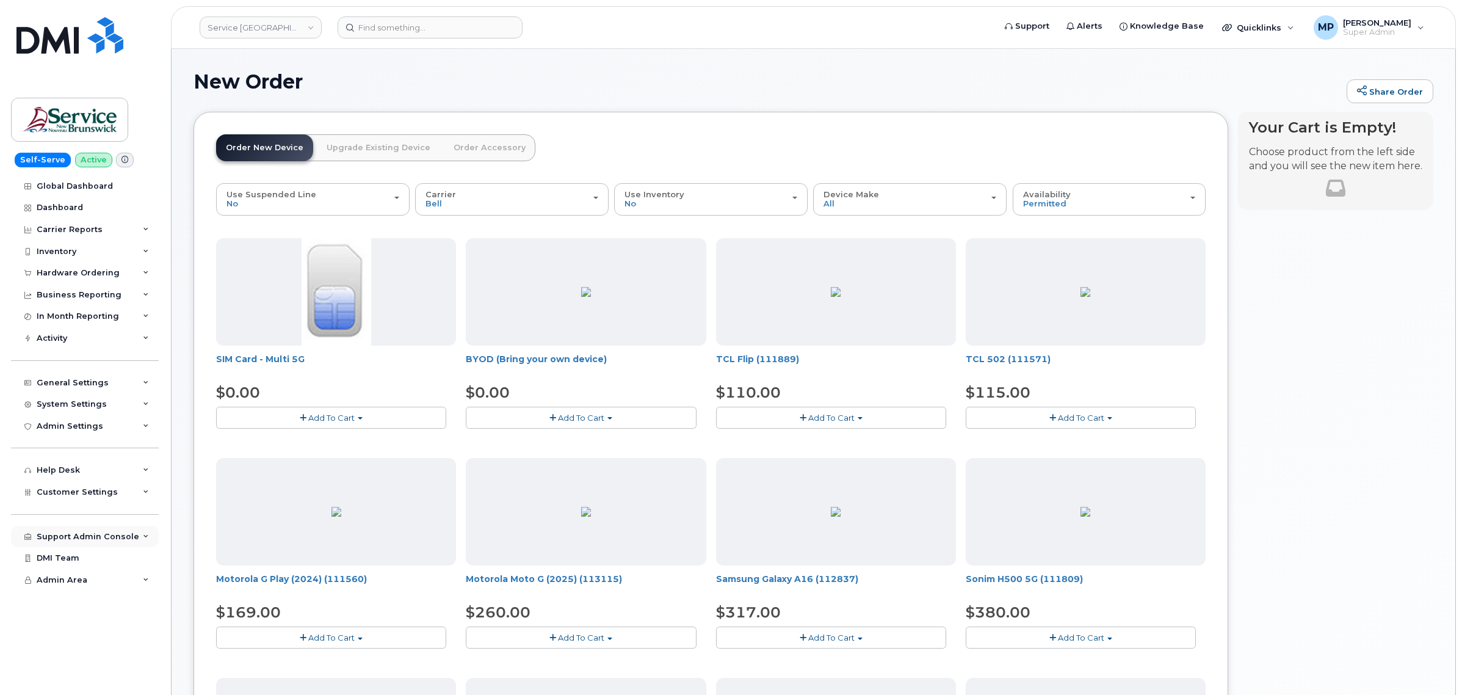
click at [68, 541] on div "Support Admin Console" at bounding box center [88, 537] width 103 height 10
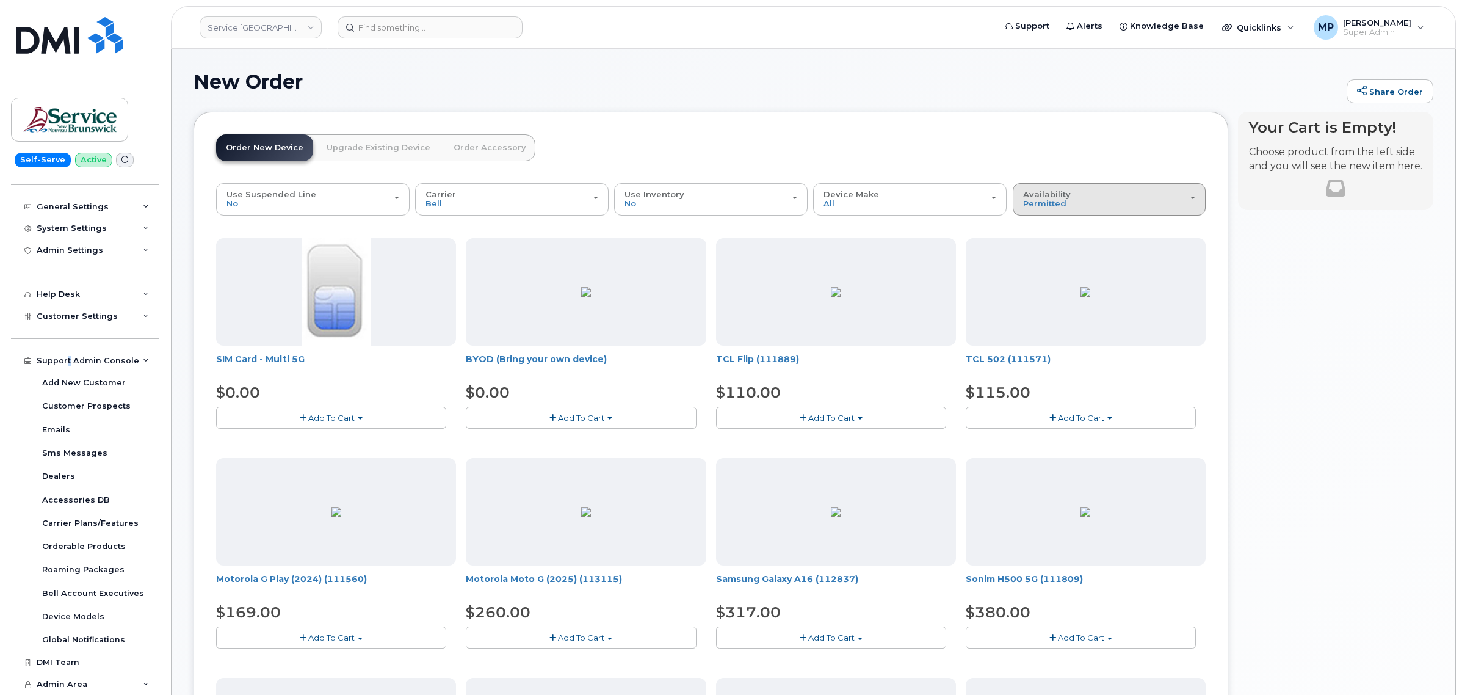
click at [1069, 203] on div "Availability Permitted All" at bounding box center [1109, 199] width 173 height 19
click at [1038, 245] on label "All" at bounding box center [1029, 248] width 26 height 15
click at [0, 0] on input "All" at bounding box center [0, 0] width 0 height 0
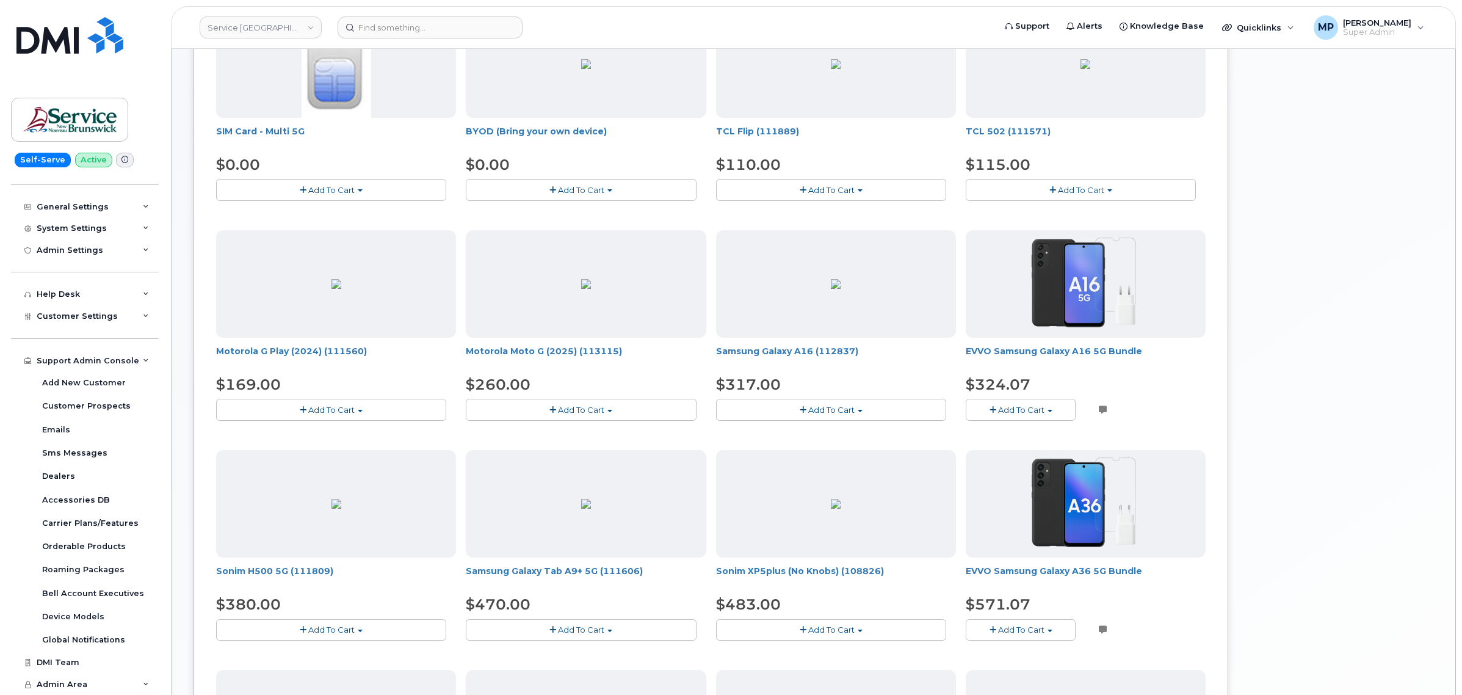
scroll to position [229, 0]
drag, startPoint x: 1143, startPoint y: 352, endPoint x: 963, endPoint y: 355, distance: 180.7
click at [963, 355] on div "SIM Card - Multi 5G $0.00 Add To Cart $0.00 - New Activation BYOD (Bring your o…" at bounding box center [710, 443] width 989 height 869
copy link "EVVO Samsung Galaxy A16 5G Bundle"
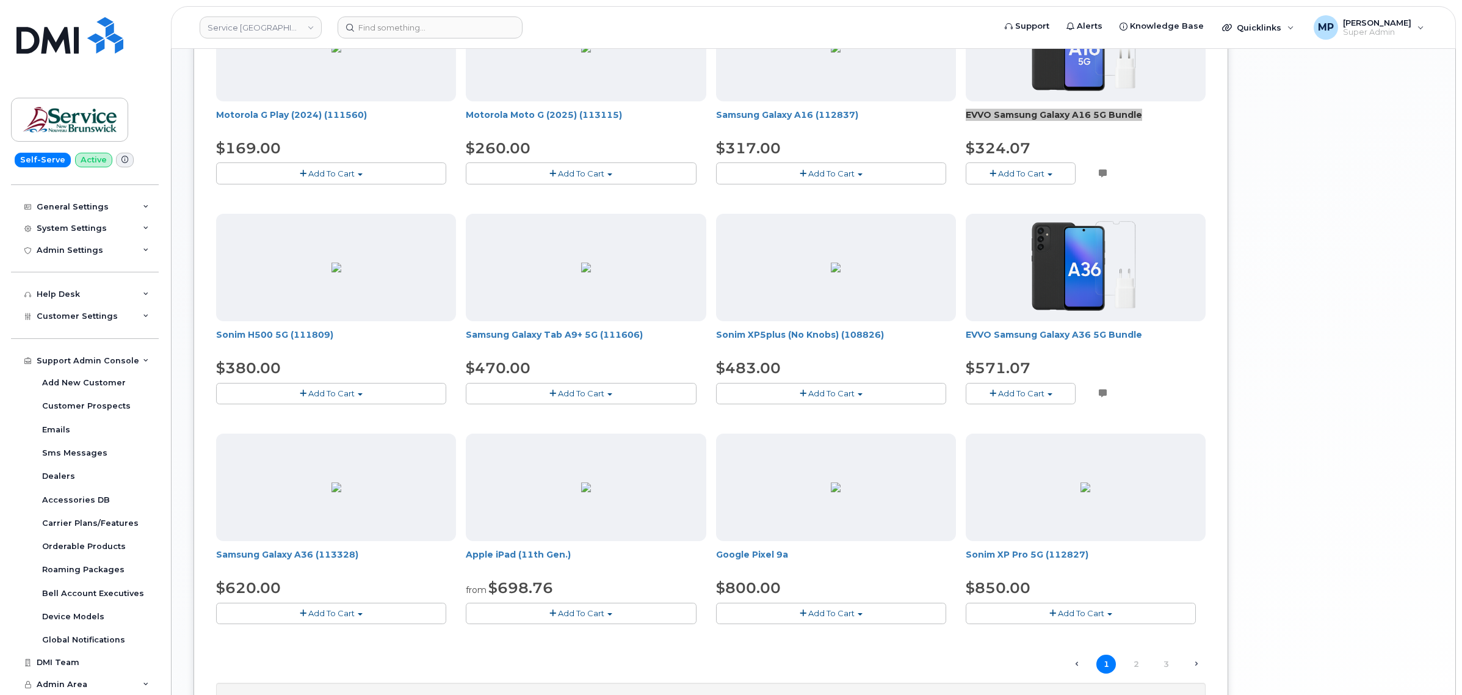
scroll to position [610, 0]
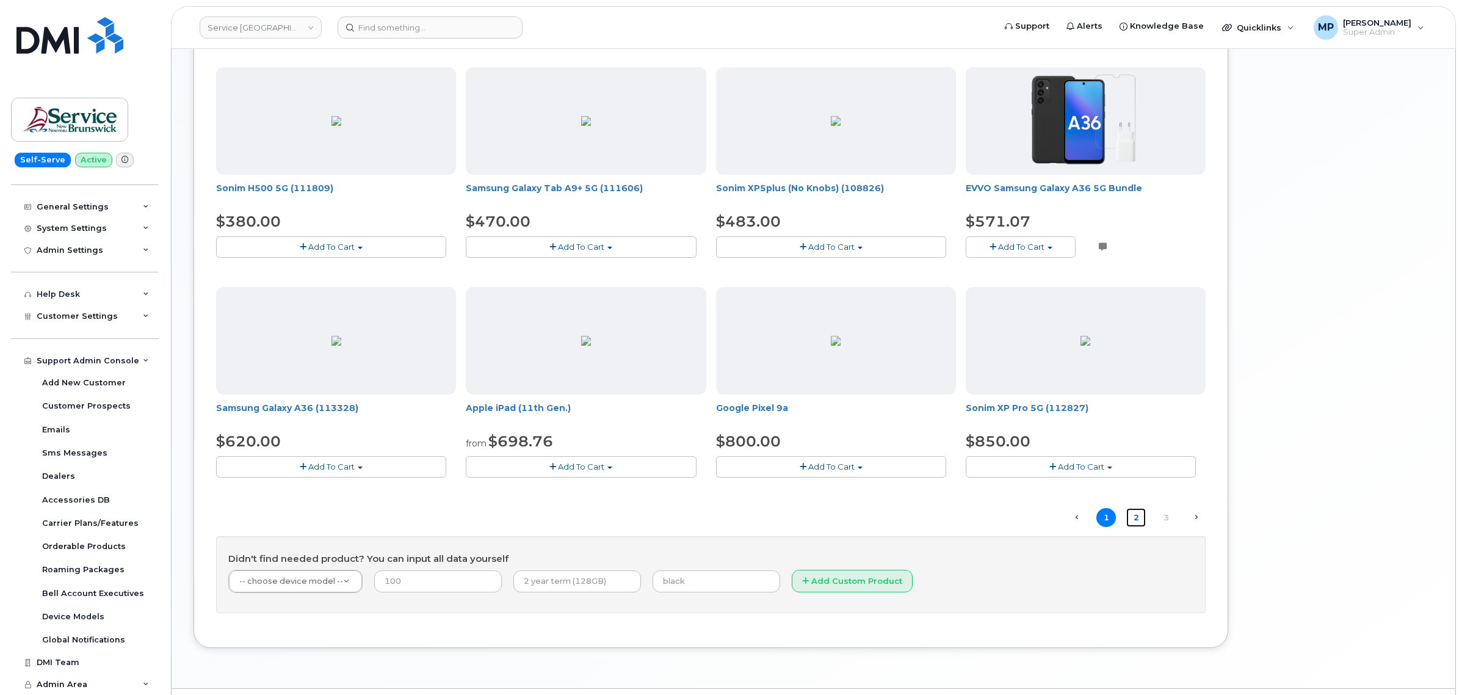
click at [1130, 519] on link "2" at bounding box center [1136, 517] width 20 height 19
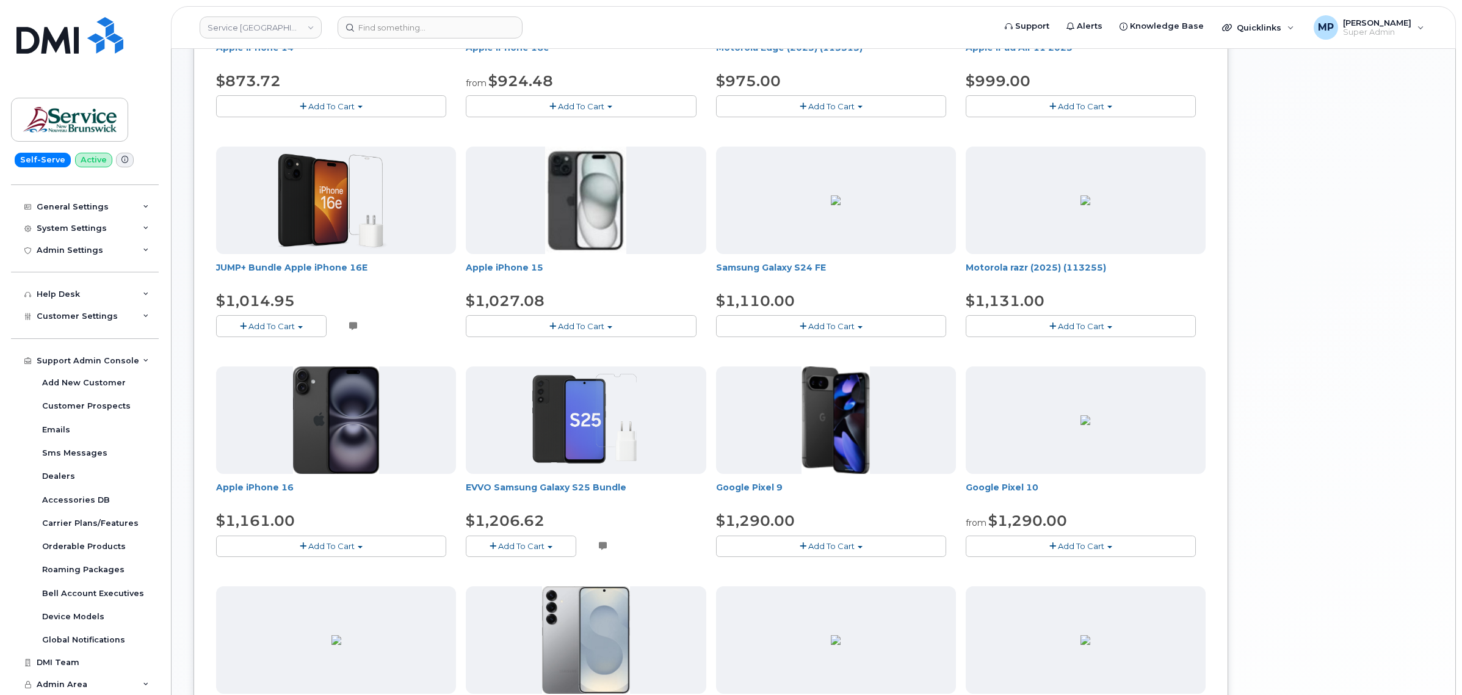
scroll to position [388, 0]
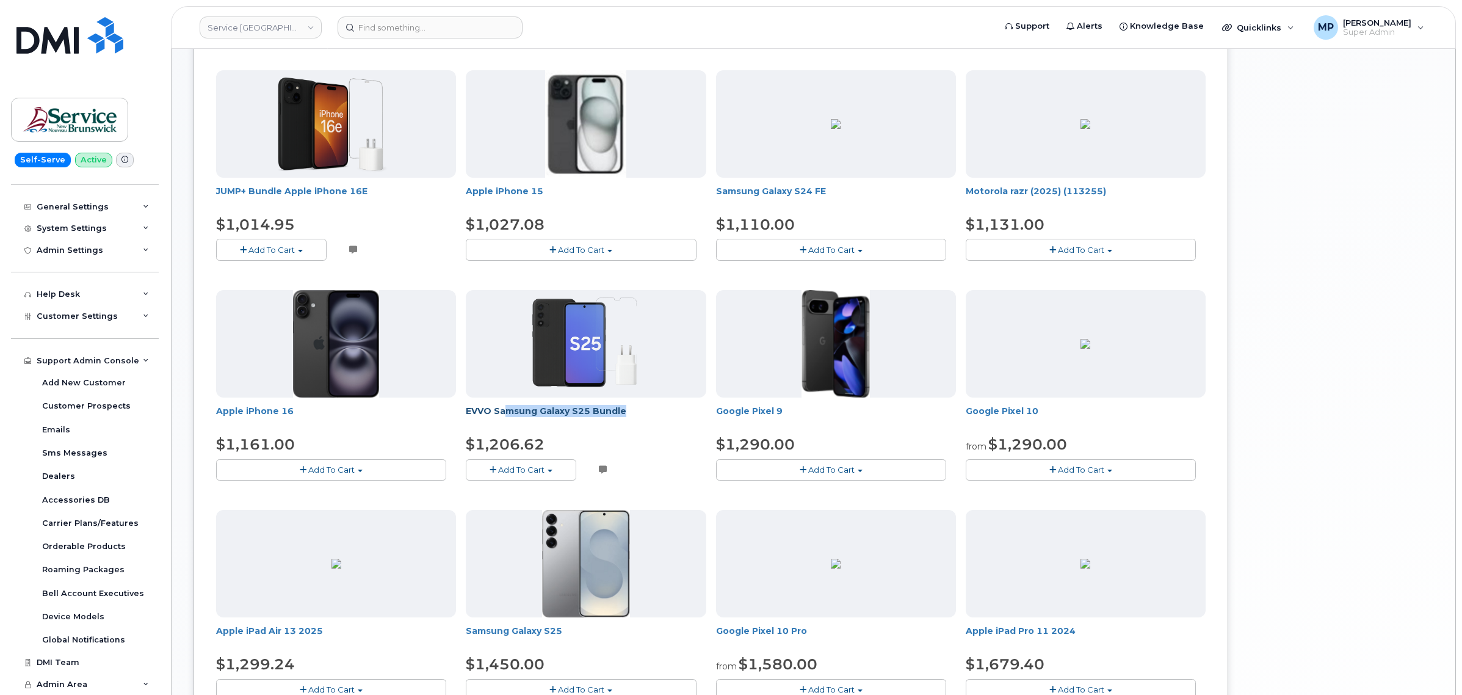
drag, startPoint x: 626, startPoint y: 416, endPoint x: 507, endPoint y: 416, distance: 119.0
click at [507, 416] on span "EVVO Samsung Galaxy S25 Bundle" at bounding box center [586, 417] width 240 height 24
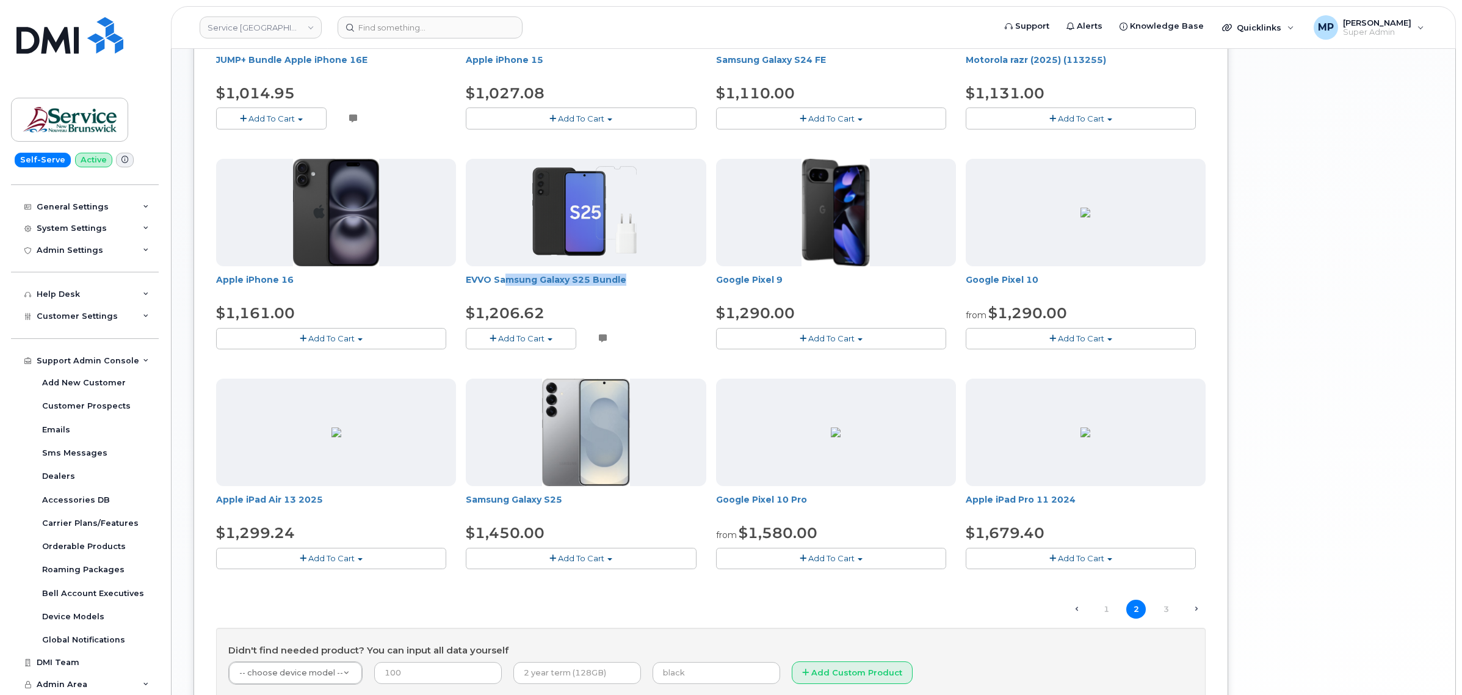
scroll to position [610, 0]
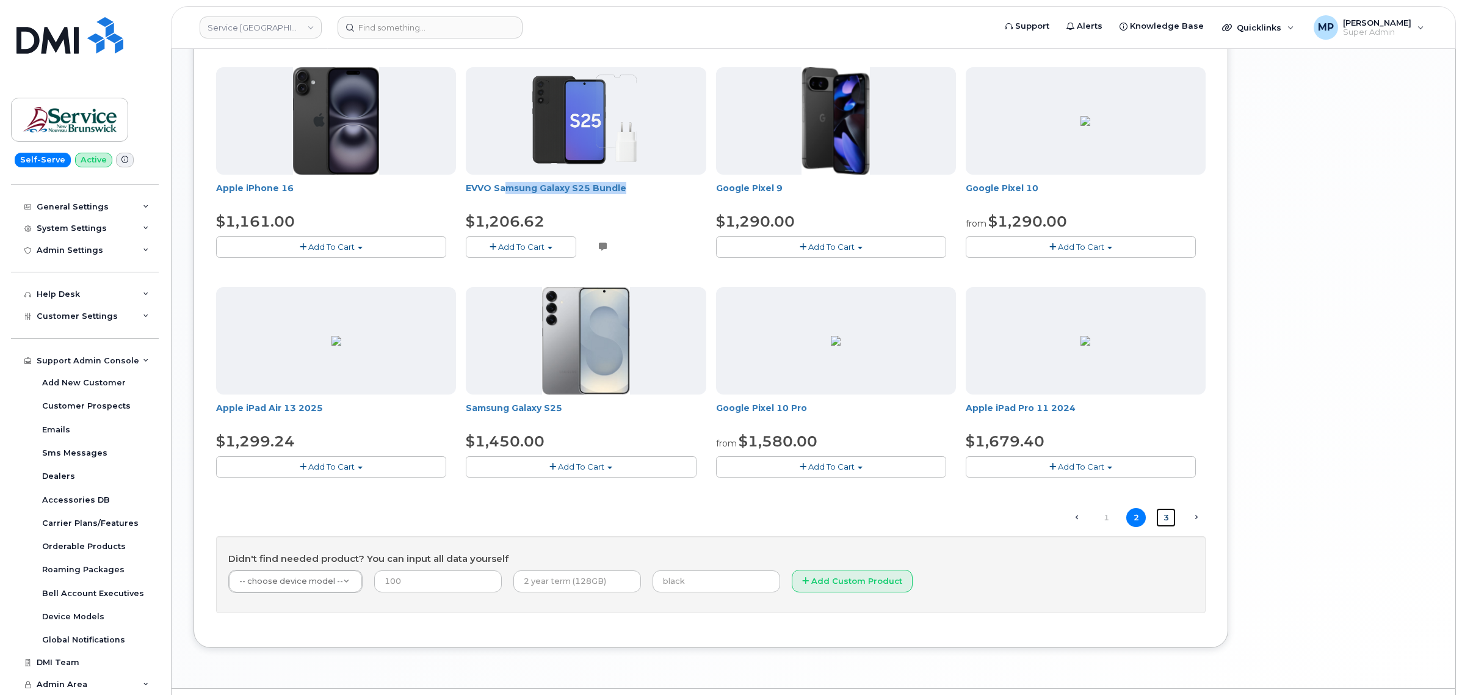
click at [1166, 521] on link "3" at bounding box center [1166, 517] width 20 height 19
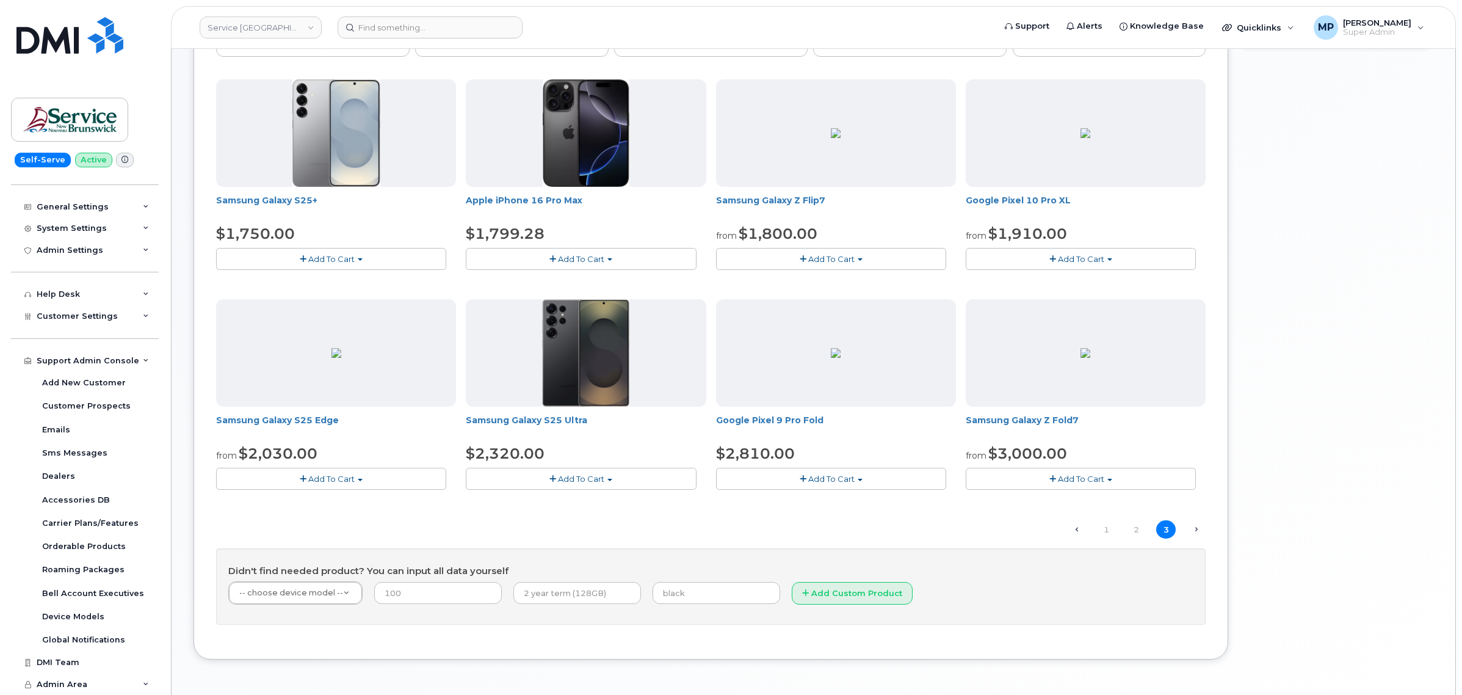
scroll to position [204, 0]
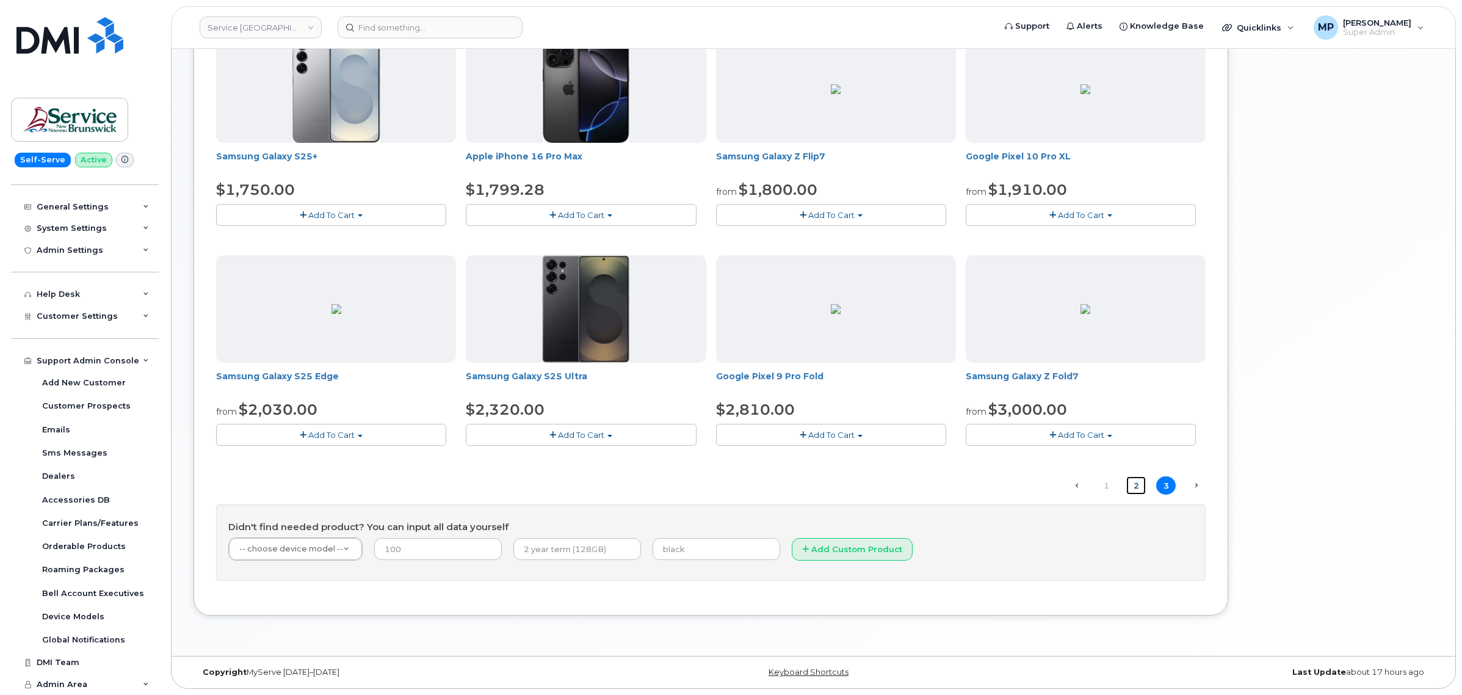
click at [1132, 484] on link "2" at bounding box center [1136, 485] width 20 height 19
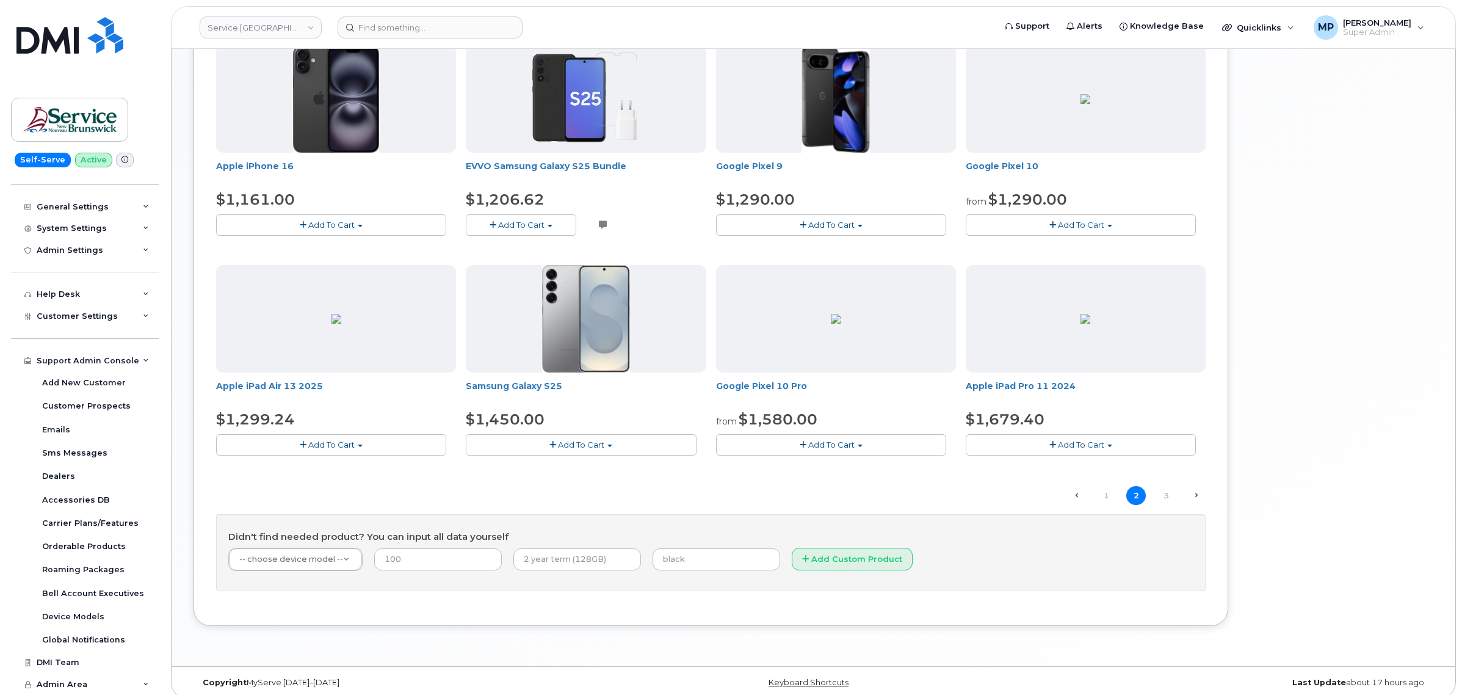
scroll to position [645, 0]
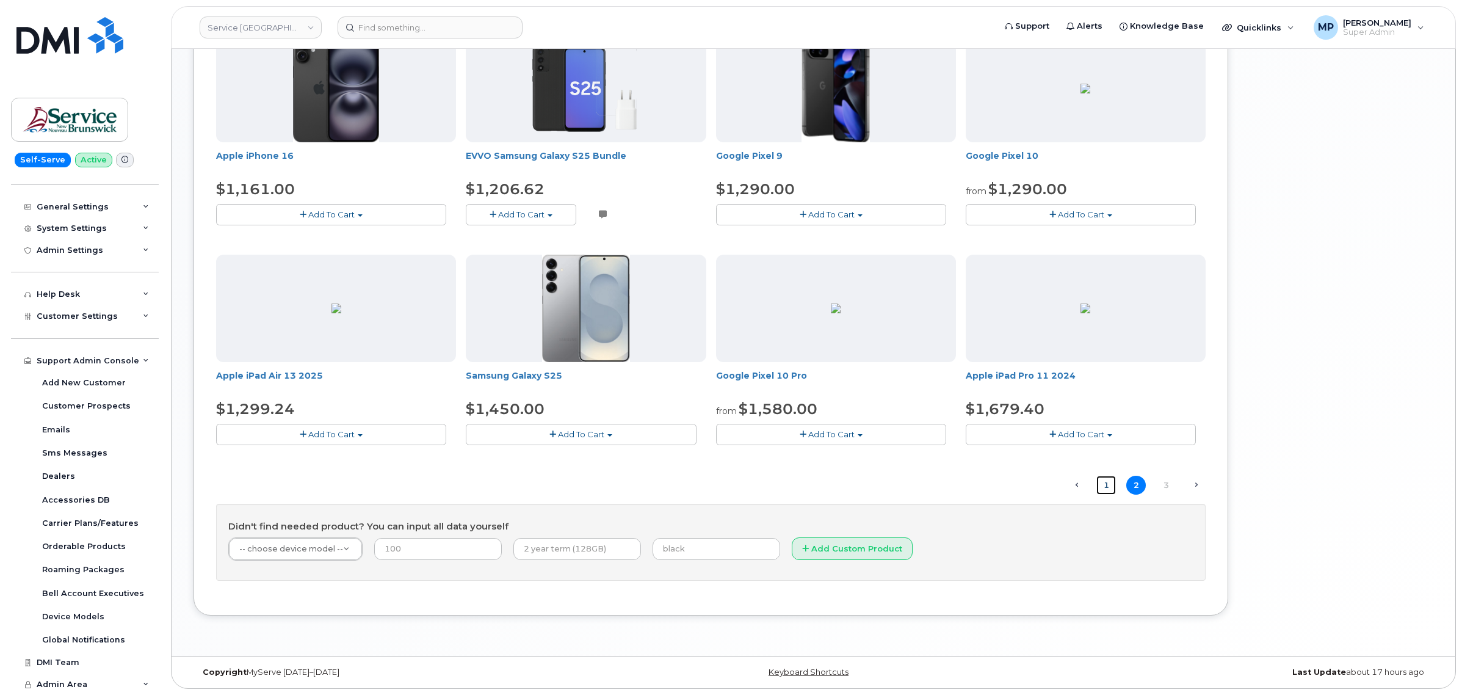
click at [1105, 487] on link "1" at bounding box center [1106, 485] width 20 height 19
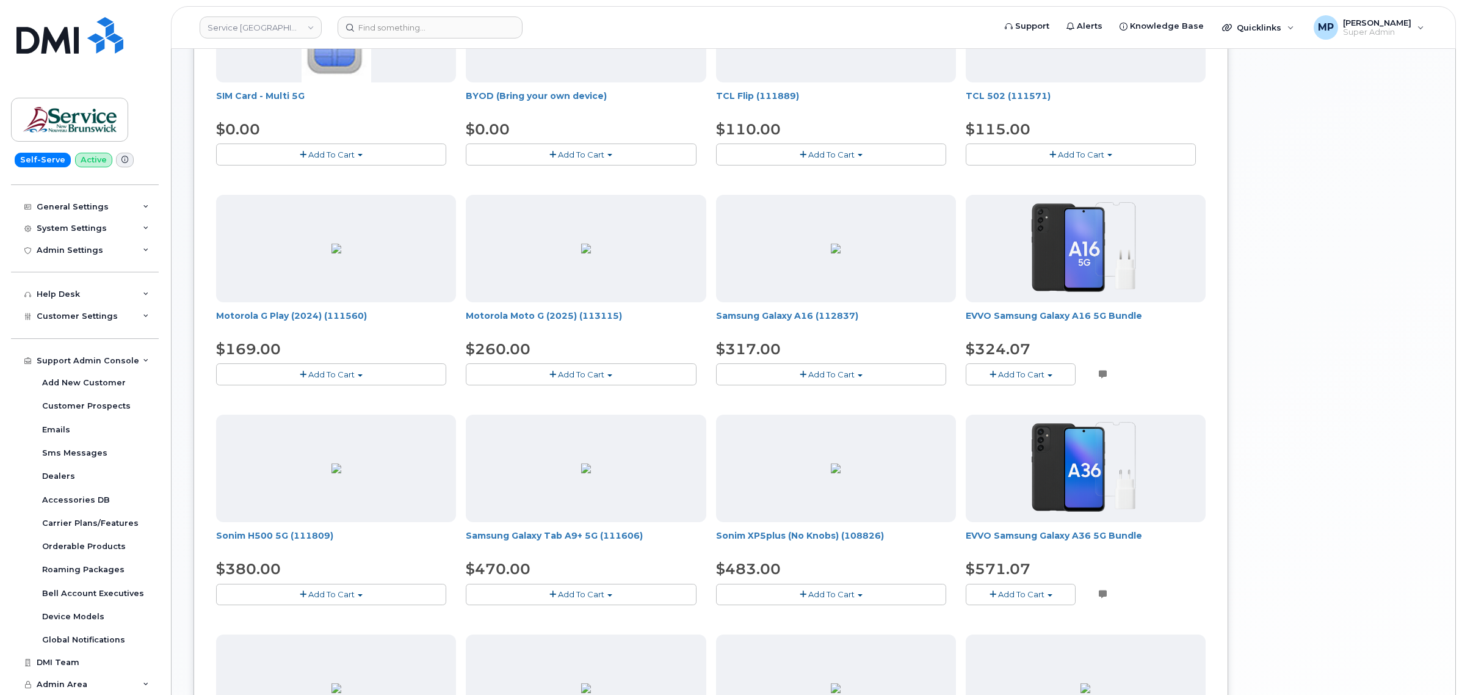
scroll to position [311, 0]
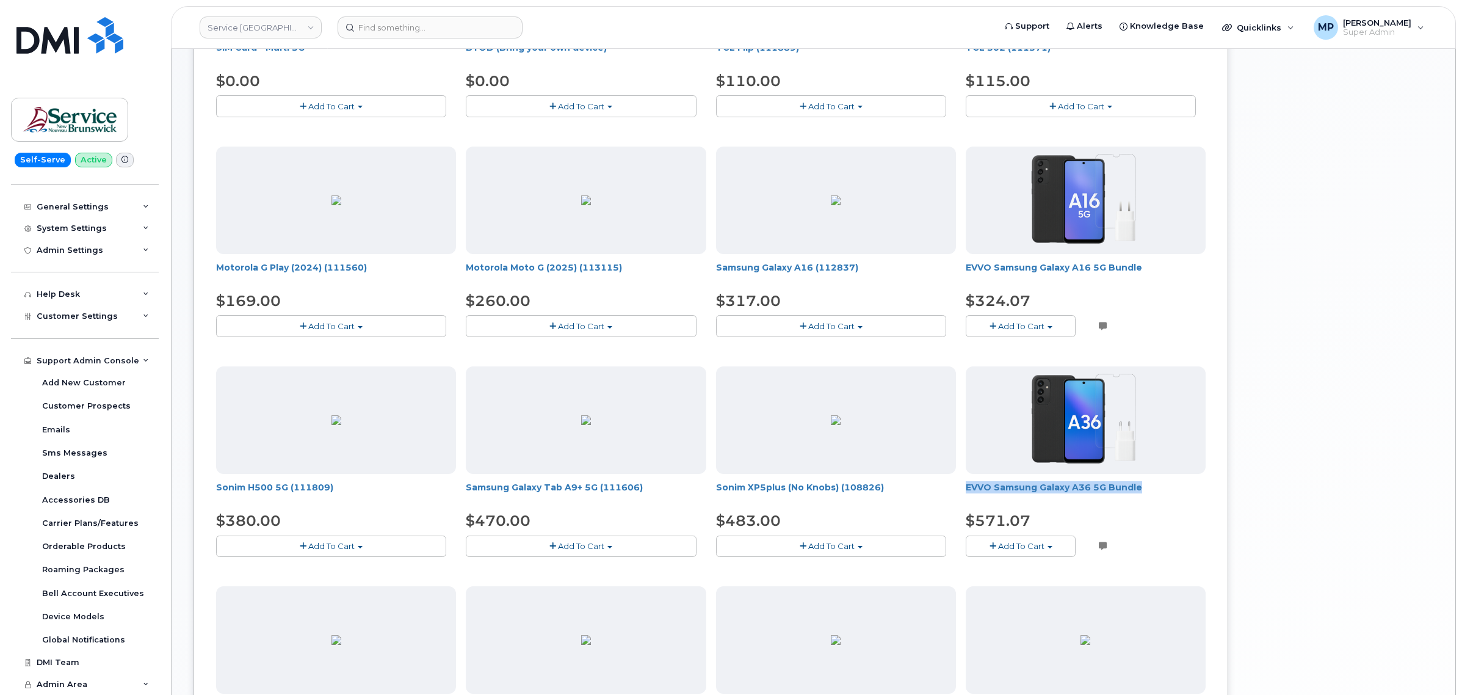
drag, startPoint x: 1146, startPoint y: 488, endPoint x: 963, endPoint y: 493, distance: 183.2
click at [963, 493] on div "SIM Card - Multi 5G $0.00 Add To Cart $0.00 - New Activation BYOD (Bring your o…" at bounding box center [710, 361] width 989 height 869
copy link "EVVO Samsung Galaxy A36 5G Bundle"
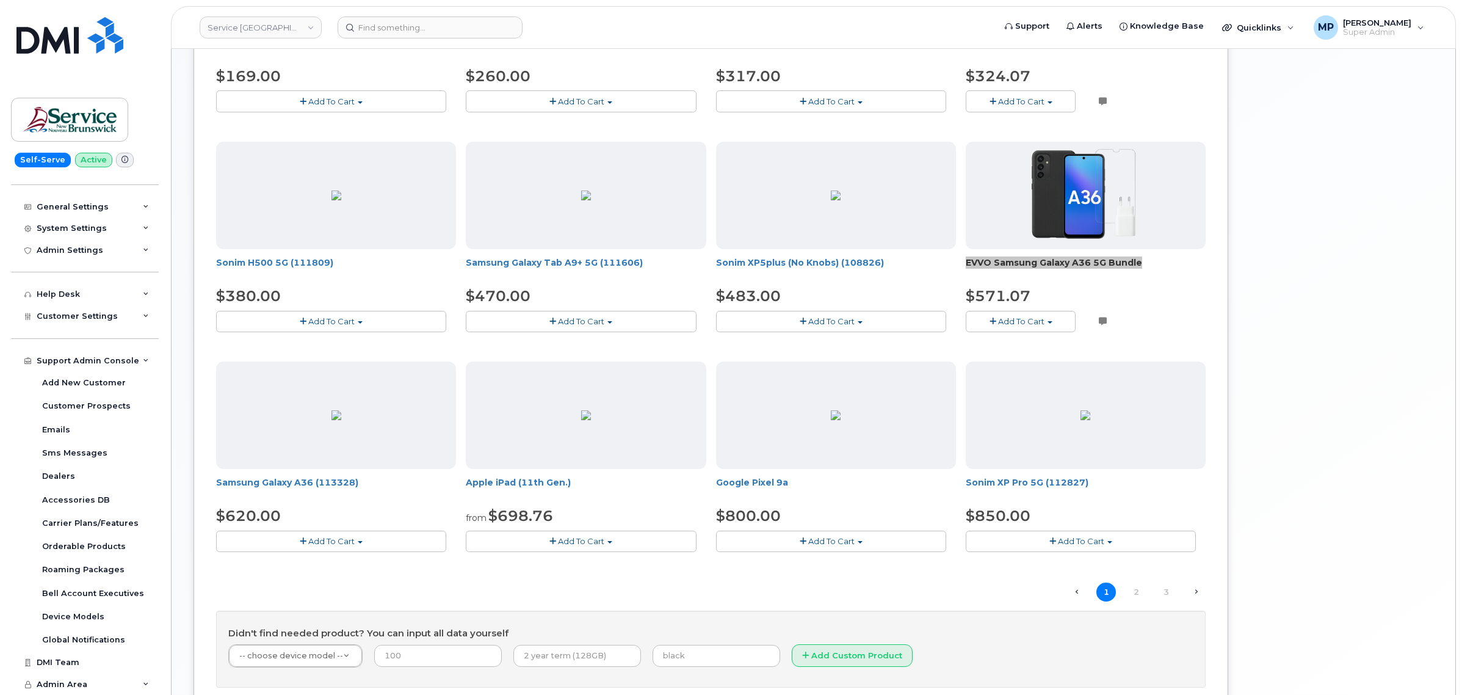
scroll to position [645, 0]
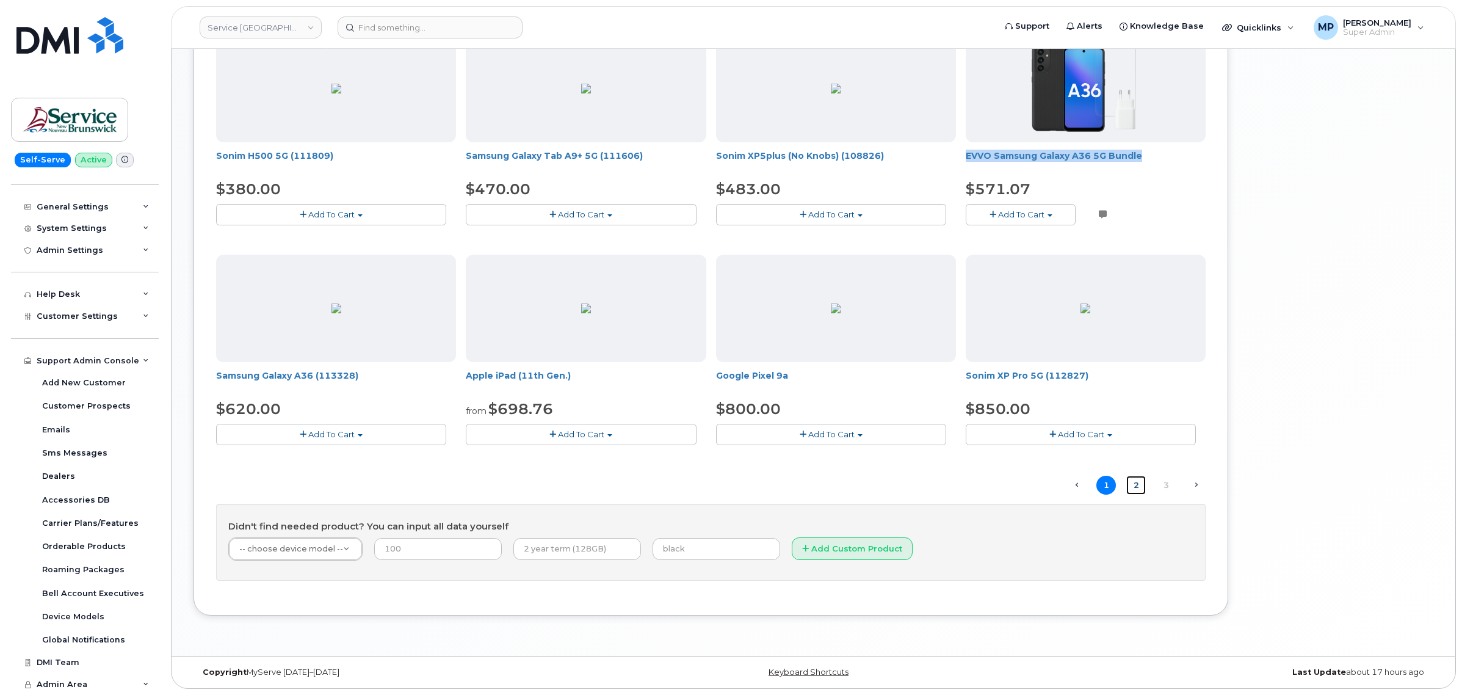
click at [1142, 482] on link "2" at bounding box center [1136, 485] width 20 height 19
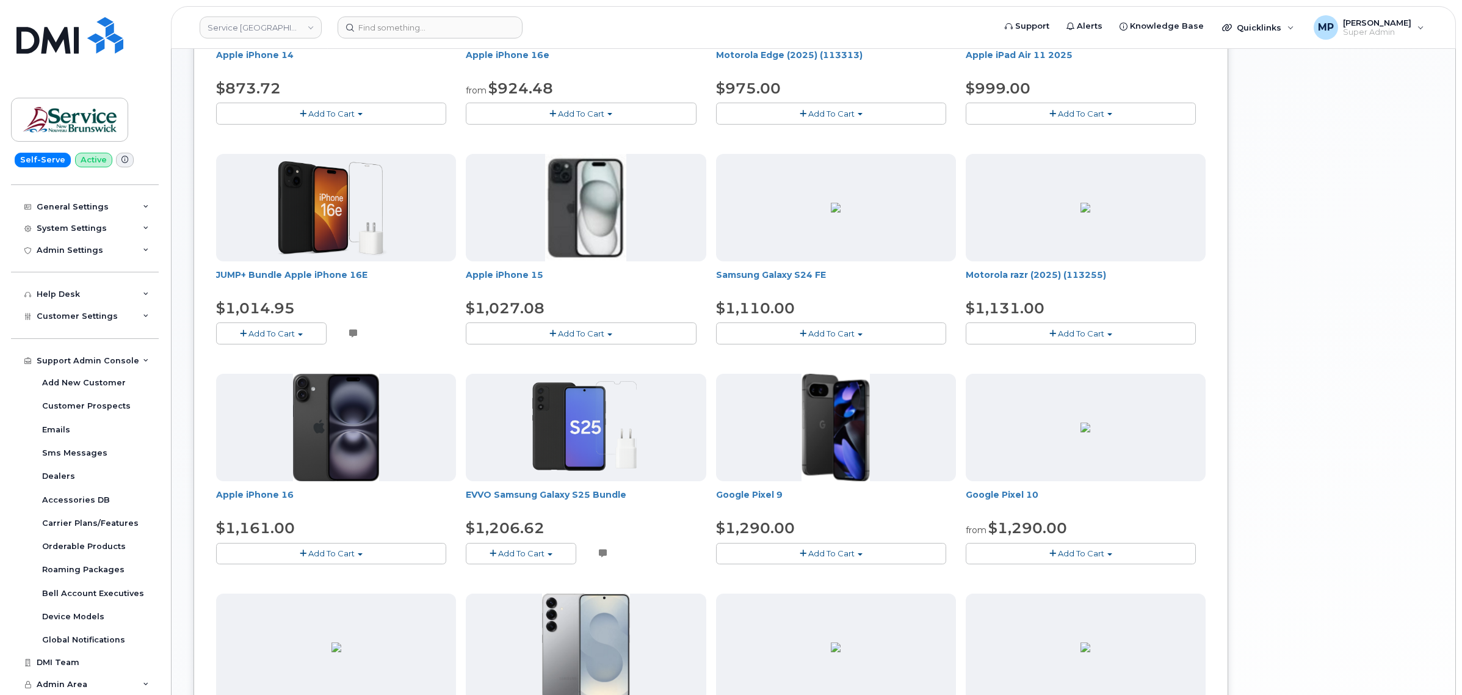
scroll to position [153, 0]
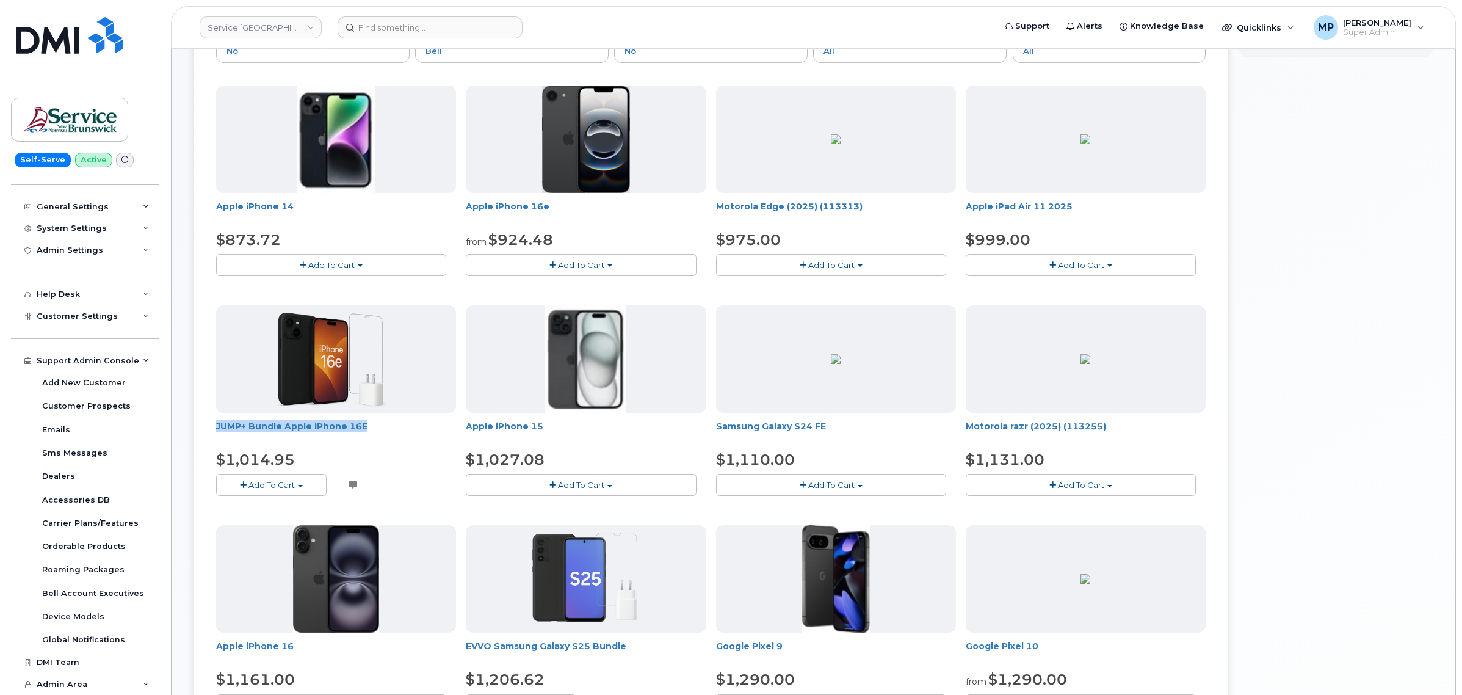
drag, startPoint x: 373, startPoint y: 429, endPoint x: 212, endPoint y: 435, distance: 161.3
click at [212, 435] on div "Order New Device Upgrade Existing Device Order Accessory Order new device and n…" at bounding box center [711, 532] width 1035 height 1146
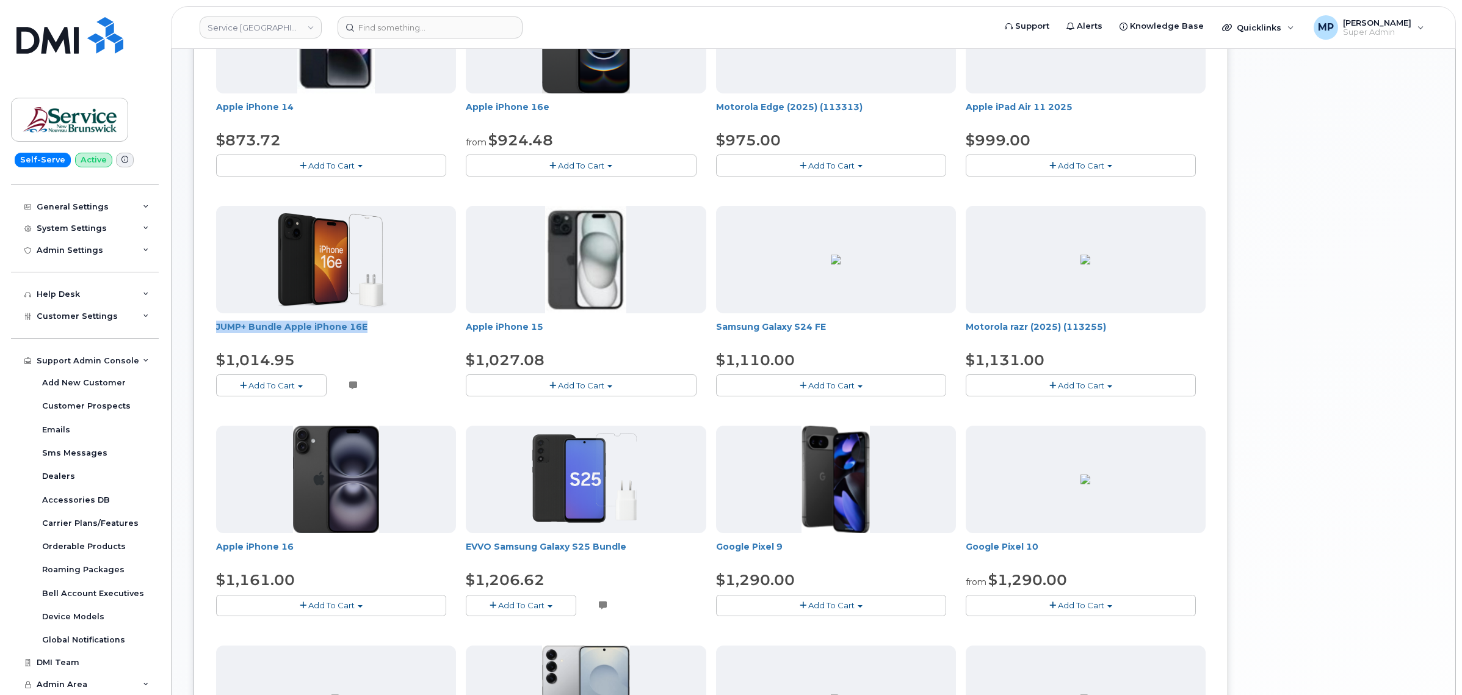
scroll to position [229, 0]
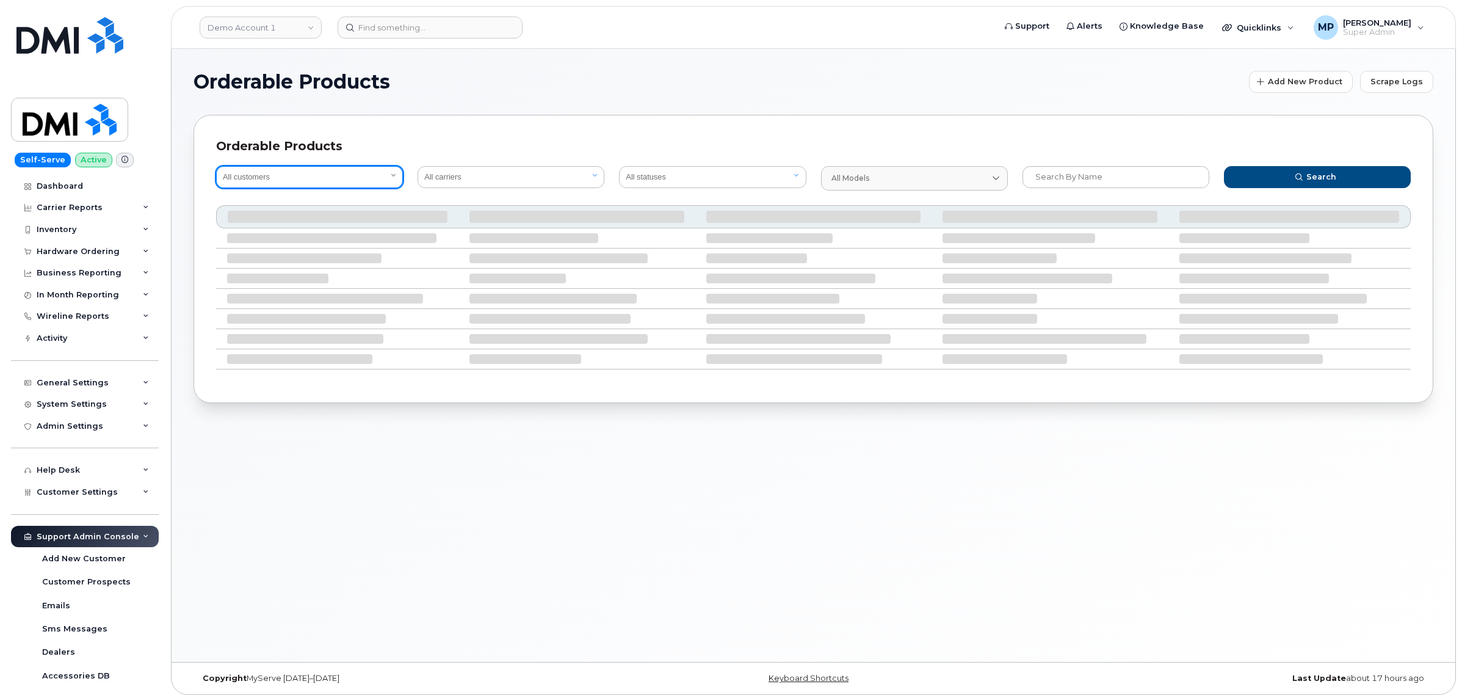
click at [334, 177] on select "All customers" at bounding box center [309, 177] width 187 height 22
click at [349, 179] on select "All customers" at bounding box center [309, 177] width 187 height 22
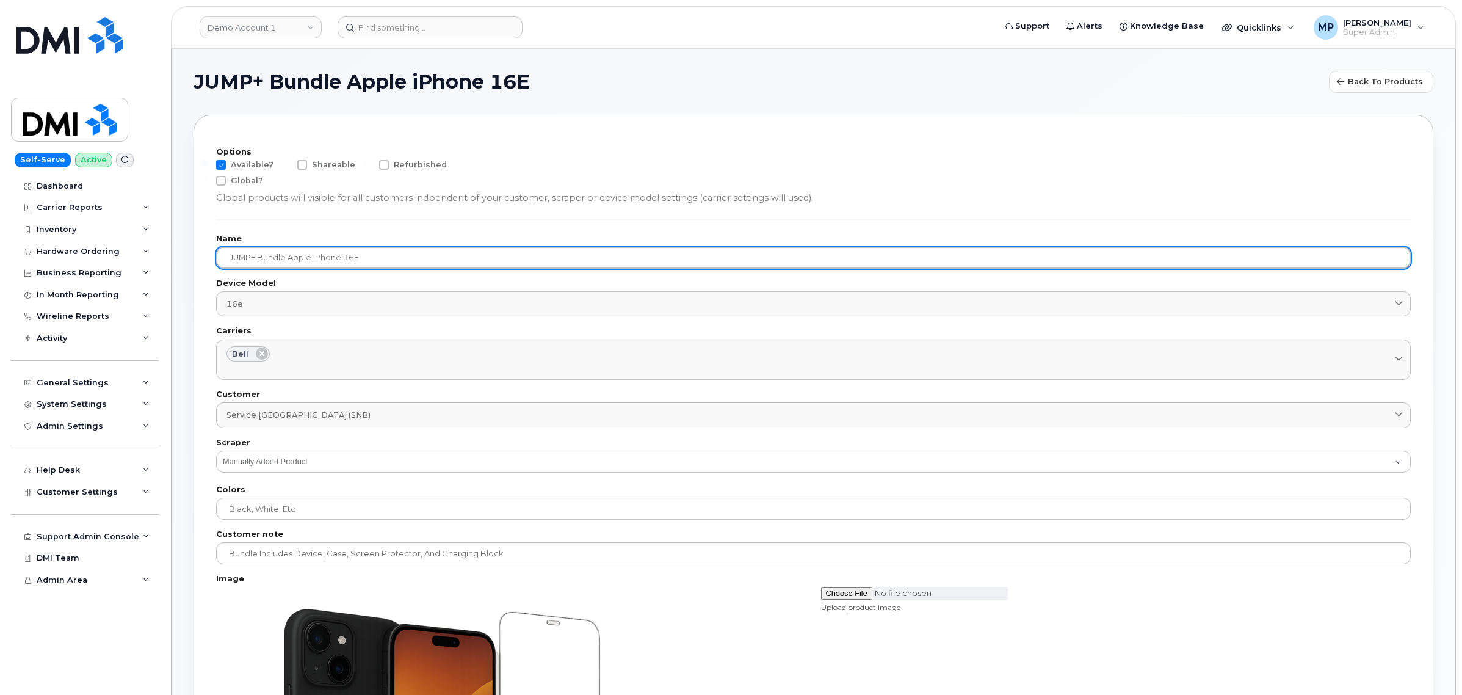
drag, startPoint x: 288, startPoint y: 255, endPoint x: 258, endPoint y: 255, distance: 29.9
click at [258, 255] on input "JUMP+ Bundle Apple iPhone 16E" at bounding box center [813, 258] width 1195 height 22
type input "JUMP+ Apple iPhone 16E 128GB Bundle"
